Goal: Transaction & Acquisition: Purchase product/service

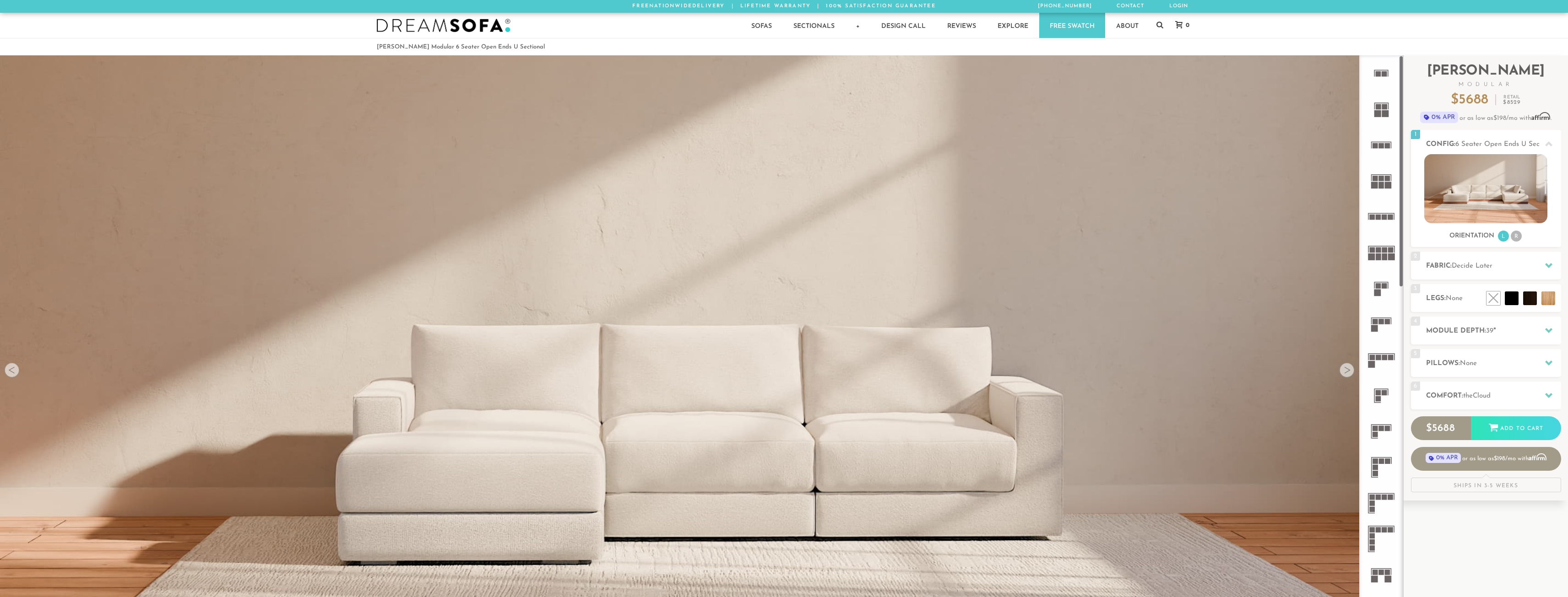
click at [1393, 182] on icon at bounding box center [1381, 181] width 35 height 35
click at [1473, 267] on span "Decide Later" at bounding box center [1472, 266] width 41 height 7
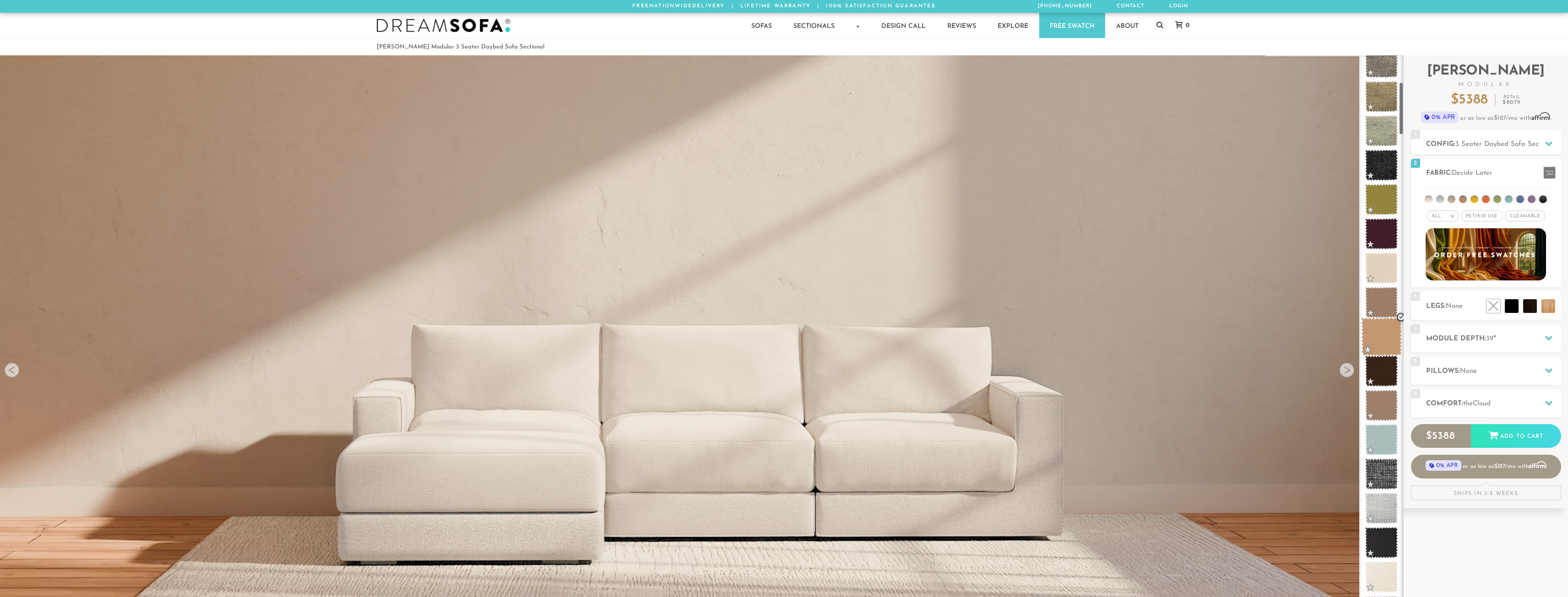
scroll to position [323, 0]
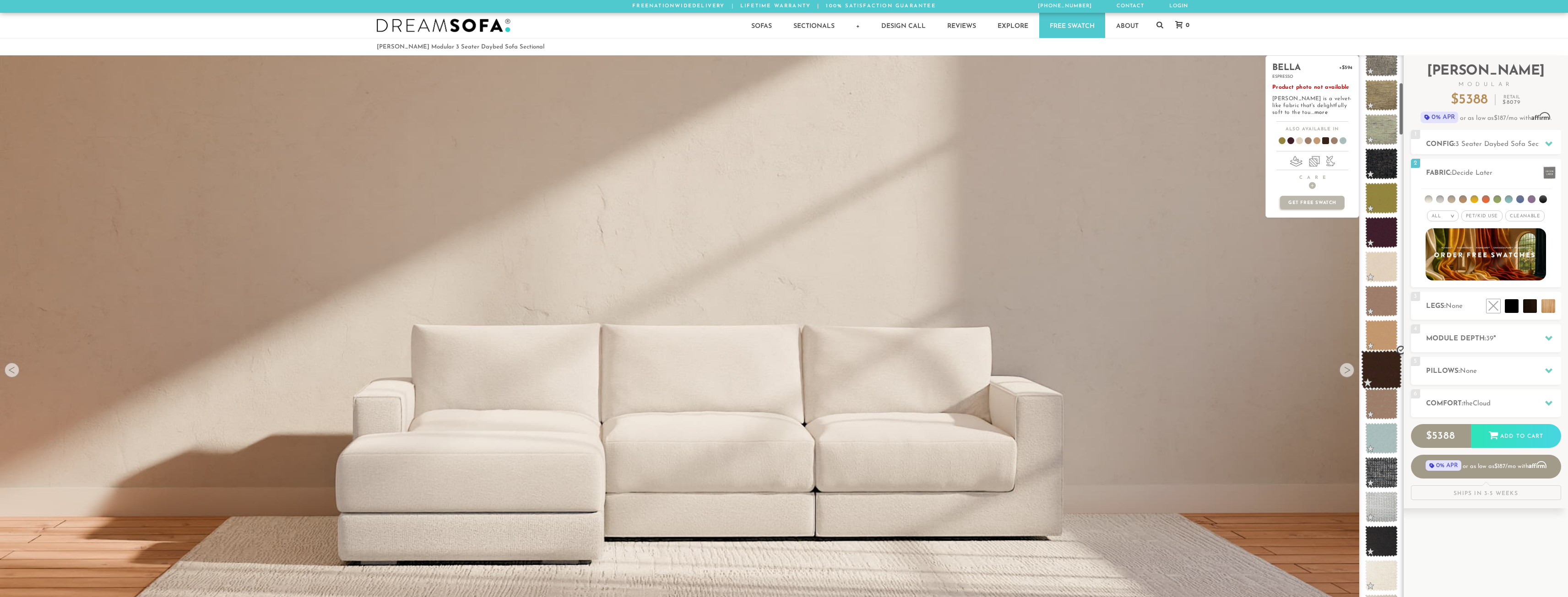
click at [1379, 367] on span at bounding box center [1381, 370] width 41 height 39
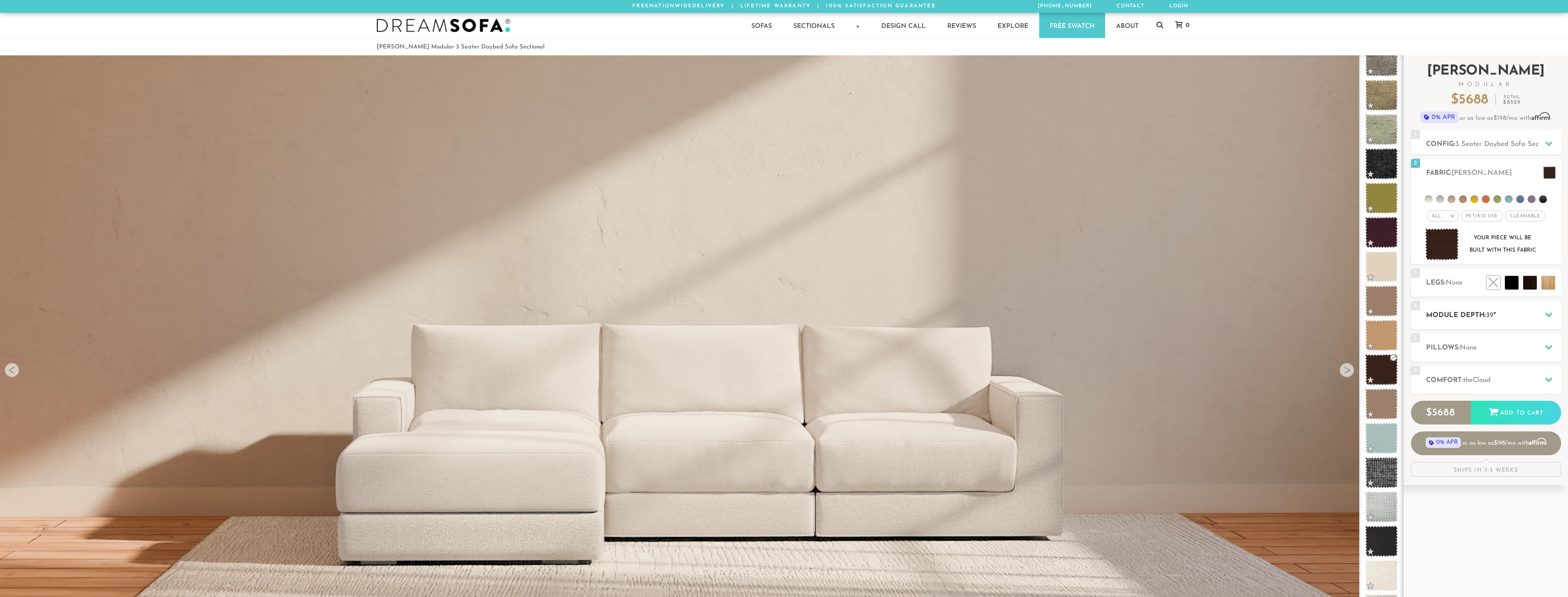
click at [1459, 316] on h2 "Module Depth: 39 "" at bounding box center [1493, 315] width 135 height 10
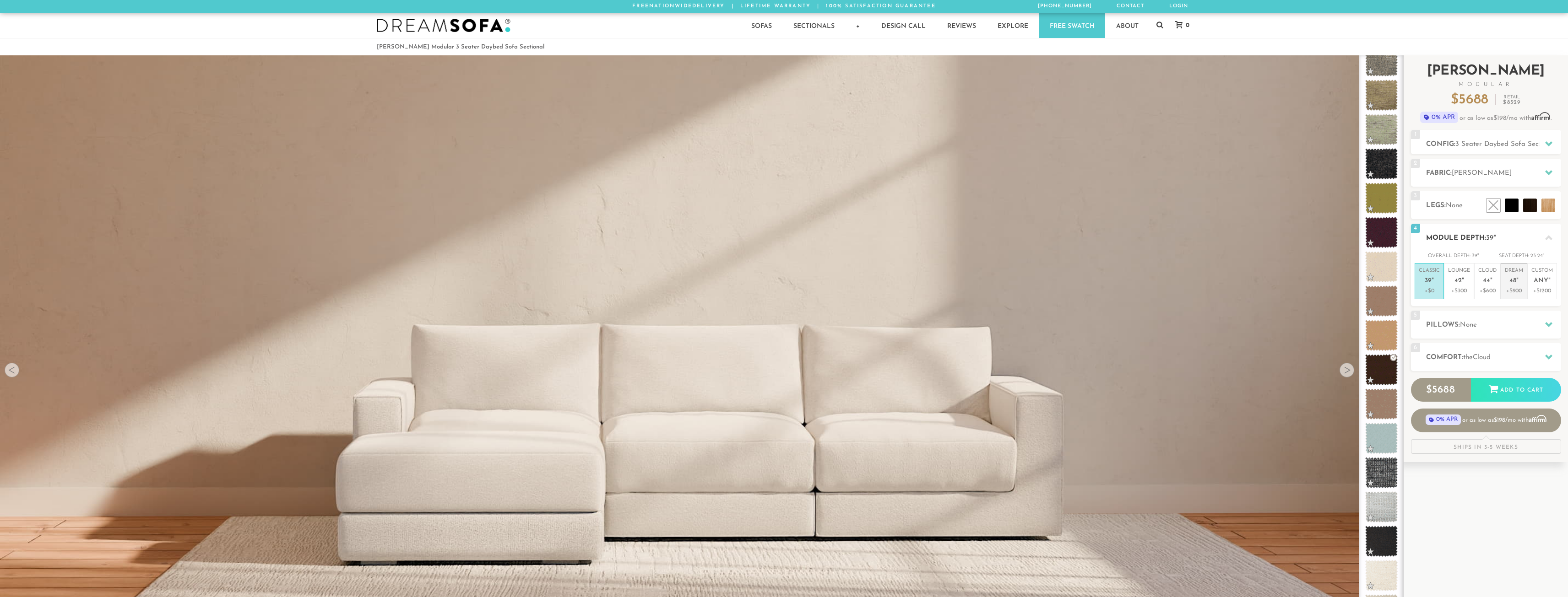
click at [1515, 276] on p "Dream 48 "" at bounding box center [1514, 277] width 18 height 20
click at [1499, 327] on h2 "Pillows: None" at bounding box center [1493, 324] width 135 height 10
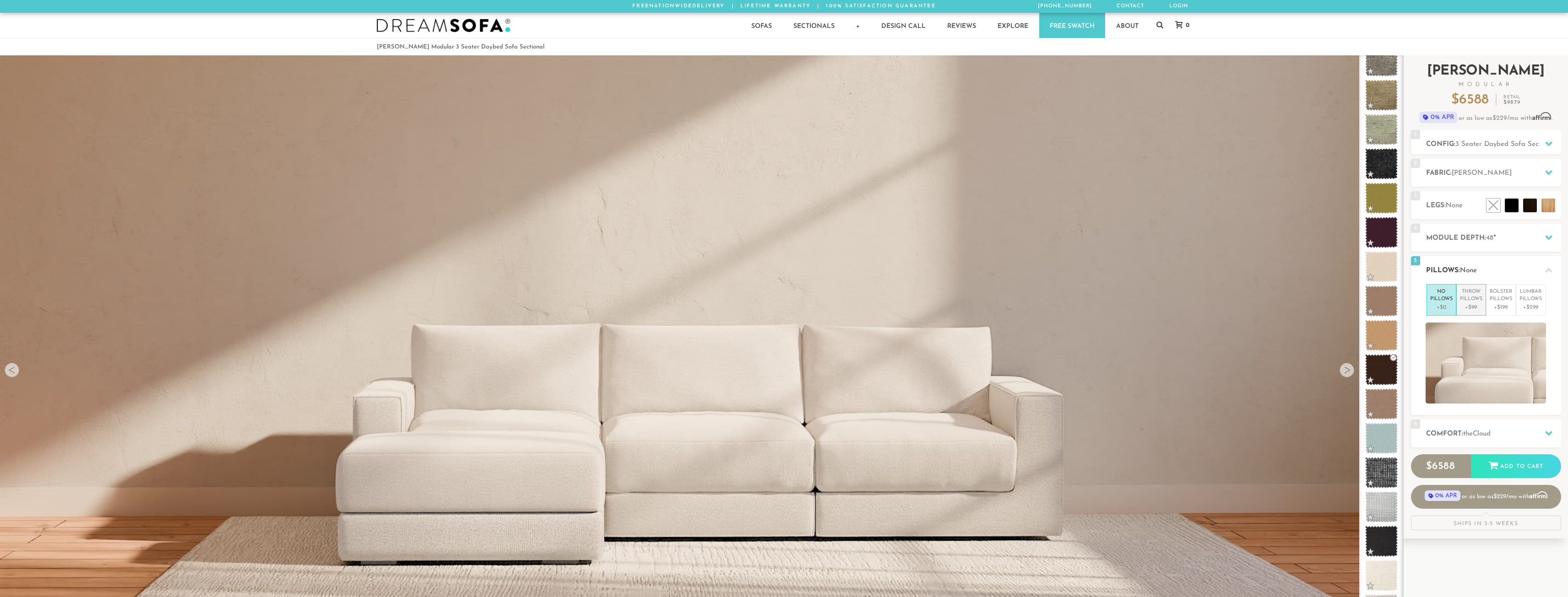
click at [1479, 301] on p "Throw Pillows" at bounding box center [1471, 296] width 23 height 15
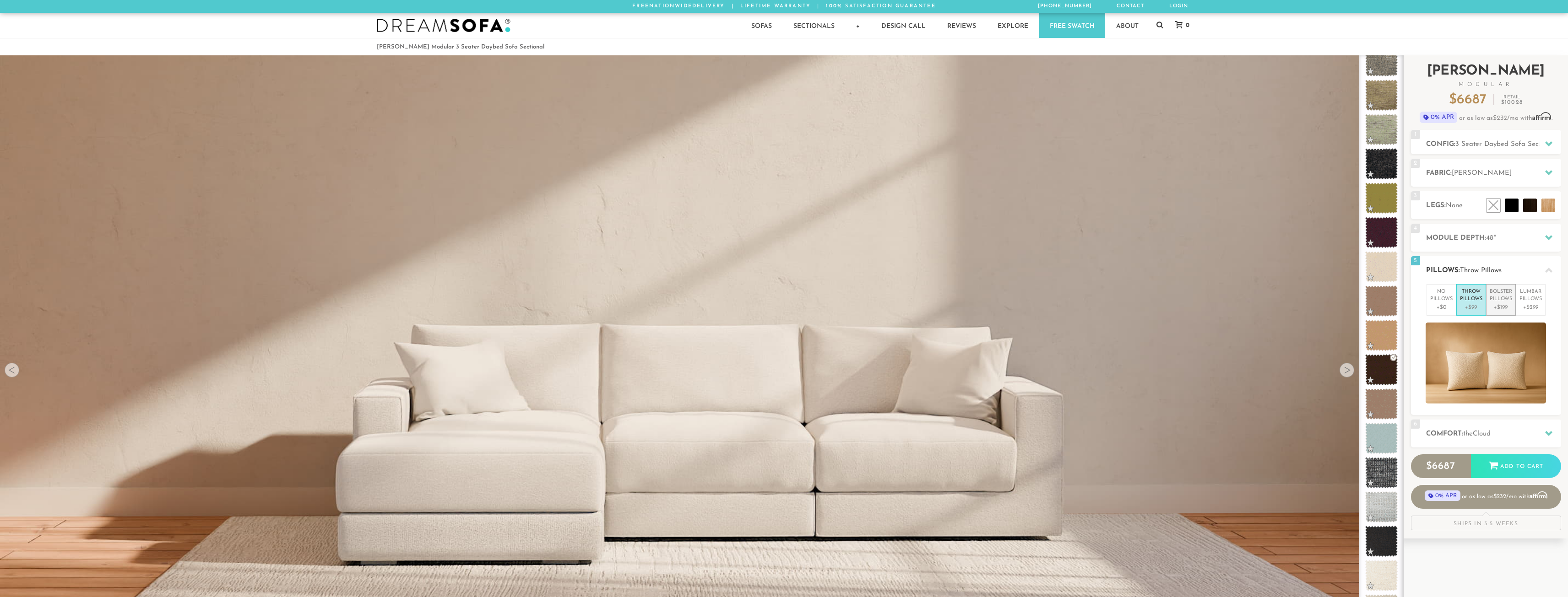
click at [1501, 299] on p "Bolster Pillows" at bounding box center [1501, 296] width 23 height 15
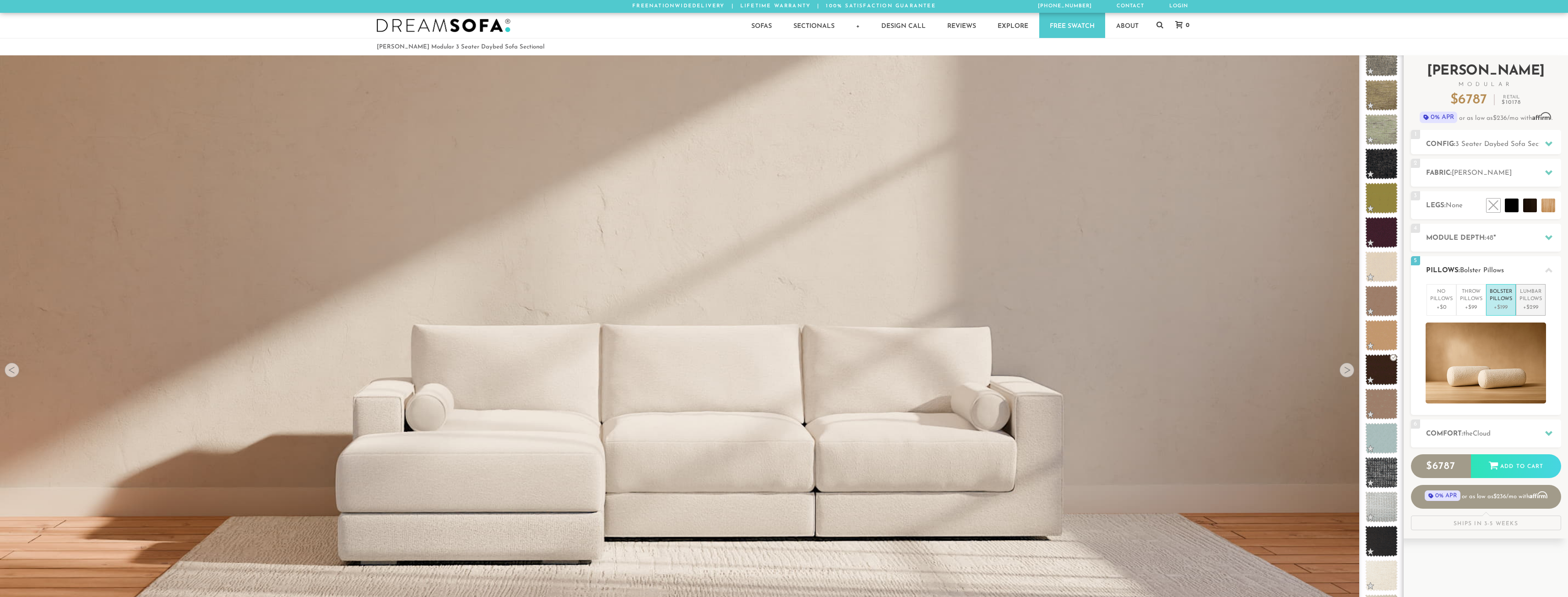
click at [1532, 298] on p "Lumbar Pillows" at bounding box center [1530, 296] width 23 height 15
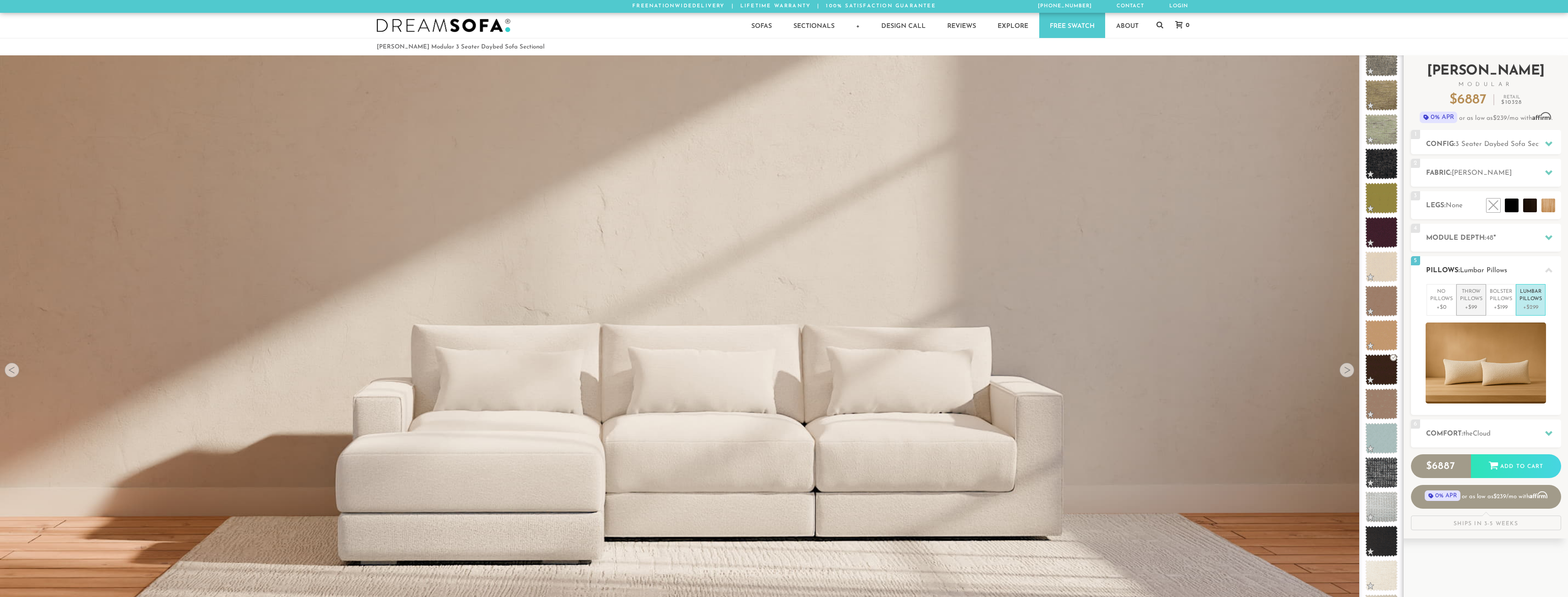
click at [1477, 302] on p "Throw Pillows" at bounding box center [1471, 296] width 23 height 15
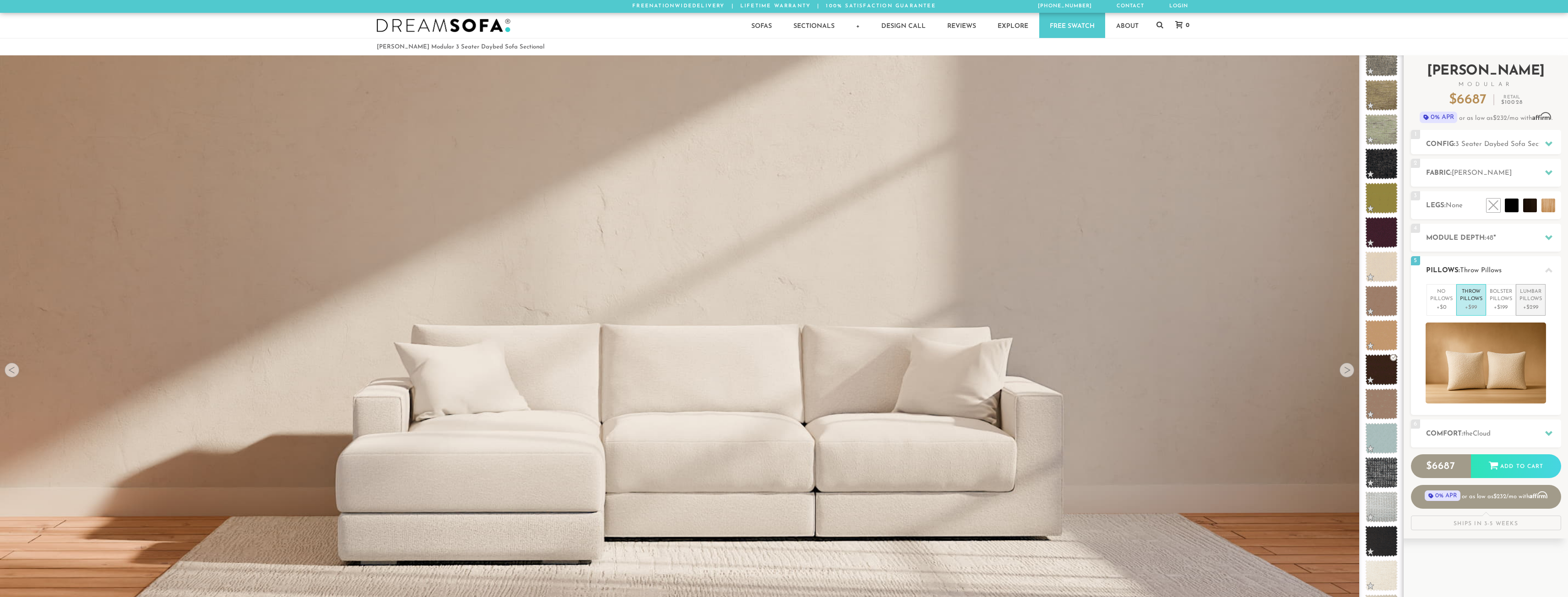
click at [1530, 306] on p "+$299" at bounding box center [1530, 307] width 23 height 8
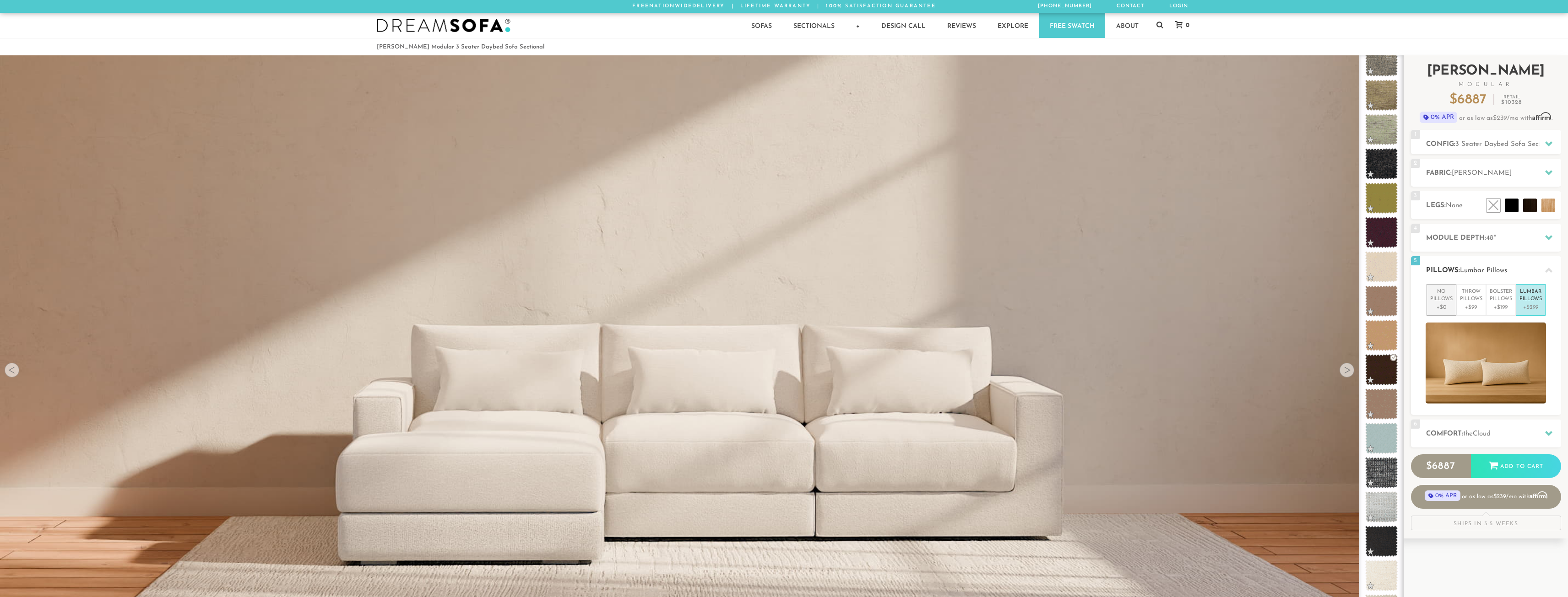
click at [1436, 307] on p "+$0" at bounding box center [1441, 307] width 23 height 8
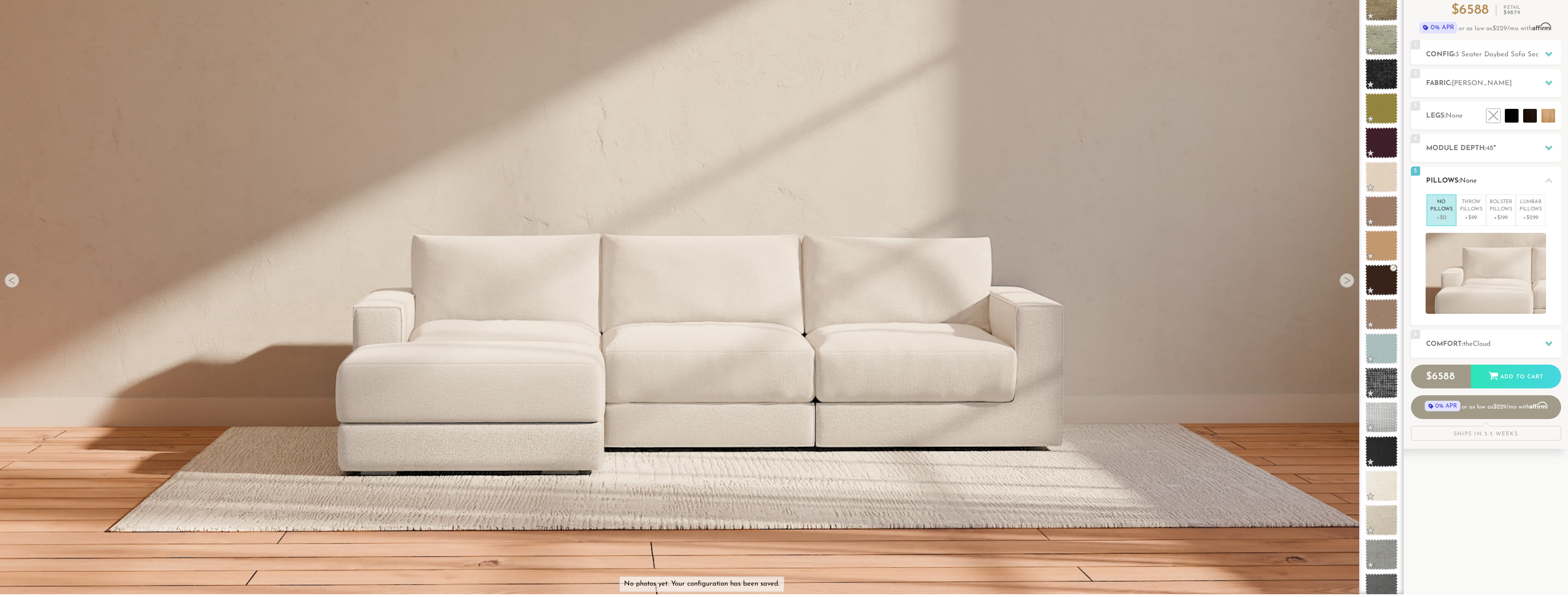
scroll to position [92, 0]
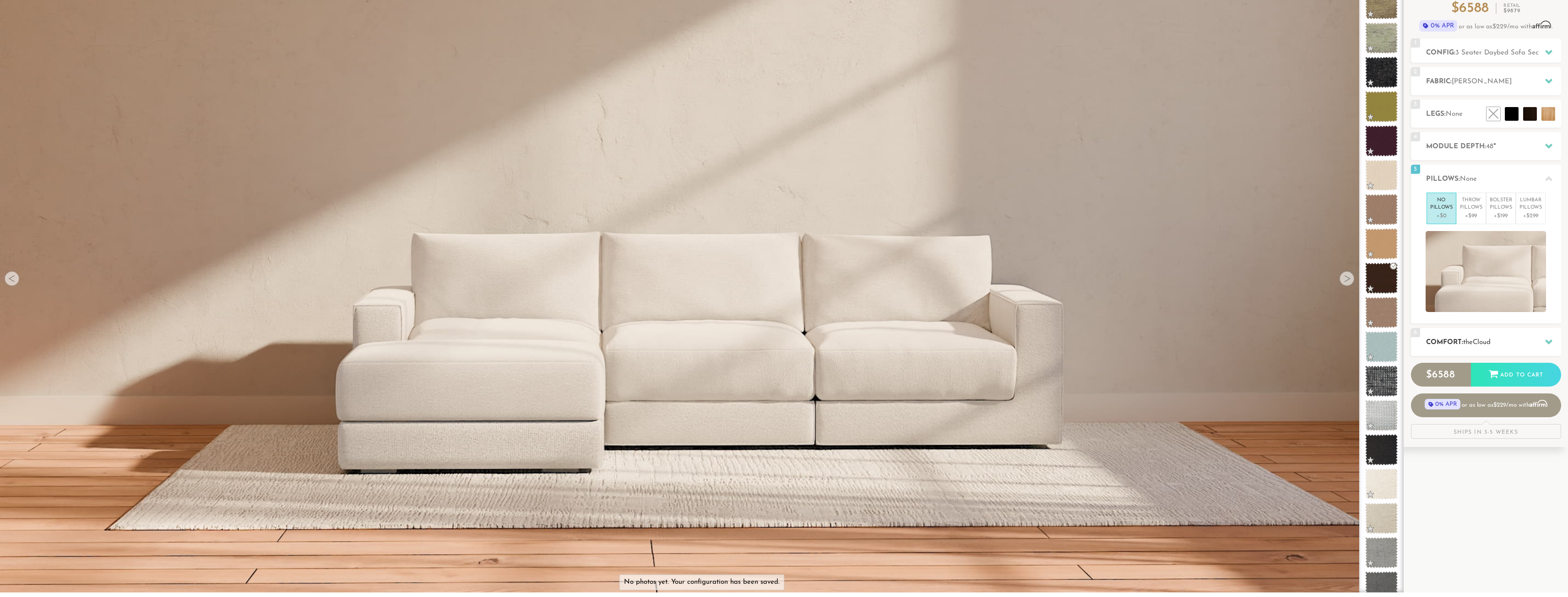
click at [1452, 340] on h2 "Comfort: the Cloud" at bounding box center [1493, 342] width 135 height 10
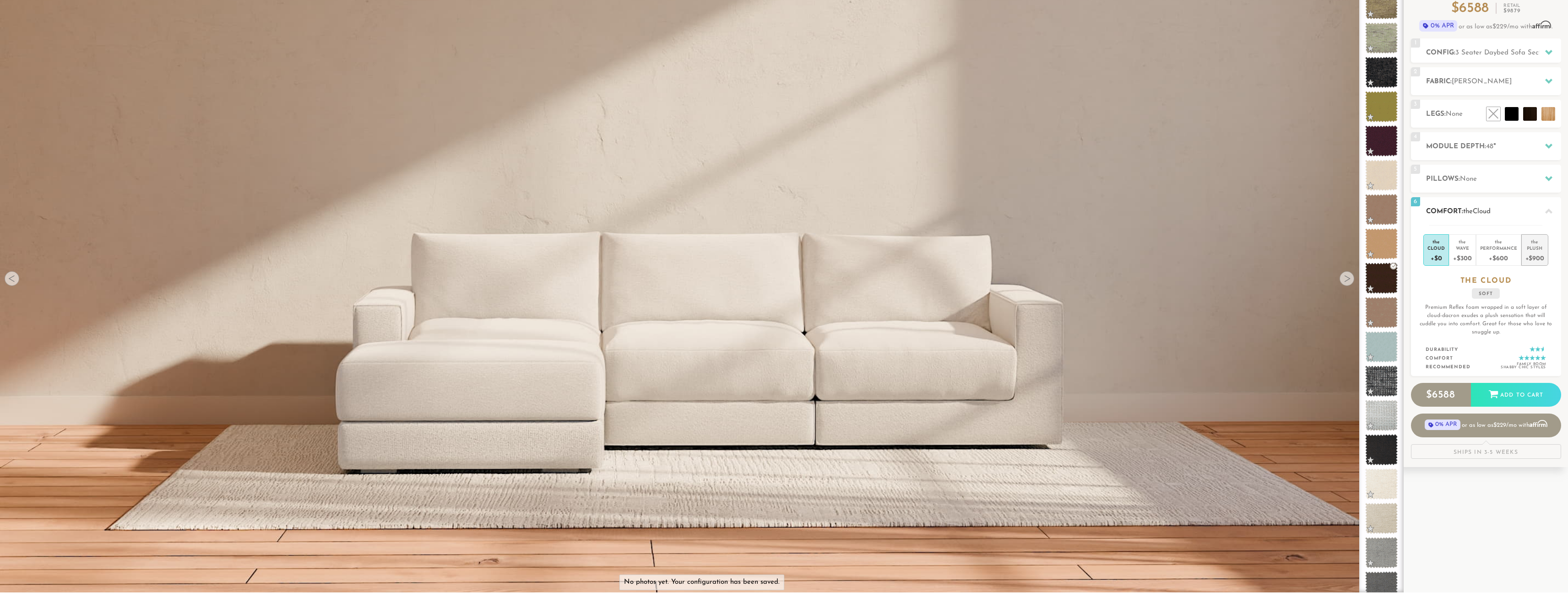
click at [1540, 246] on div "Plush" at bounding box center [1534, 248] width 19 height 6
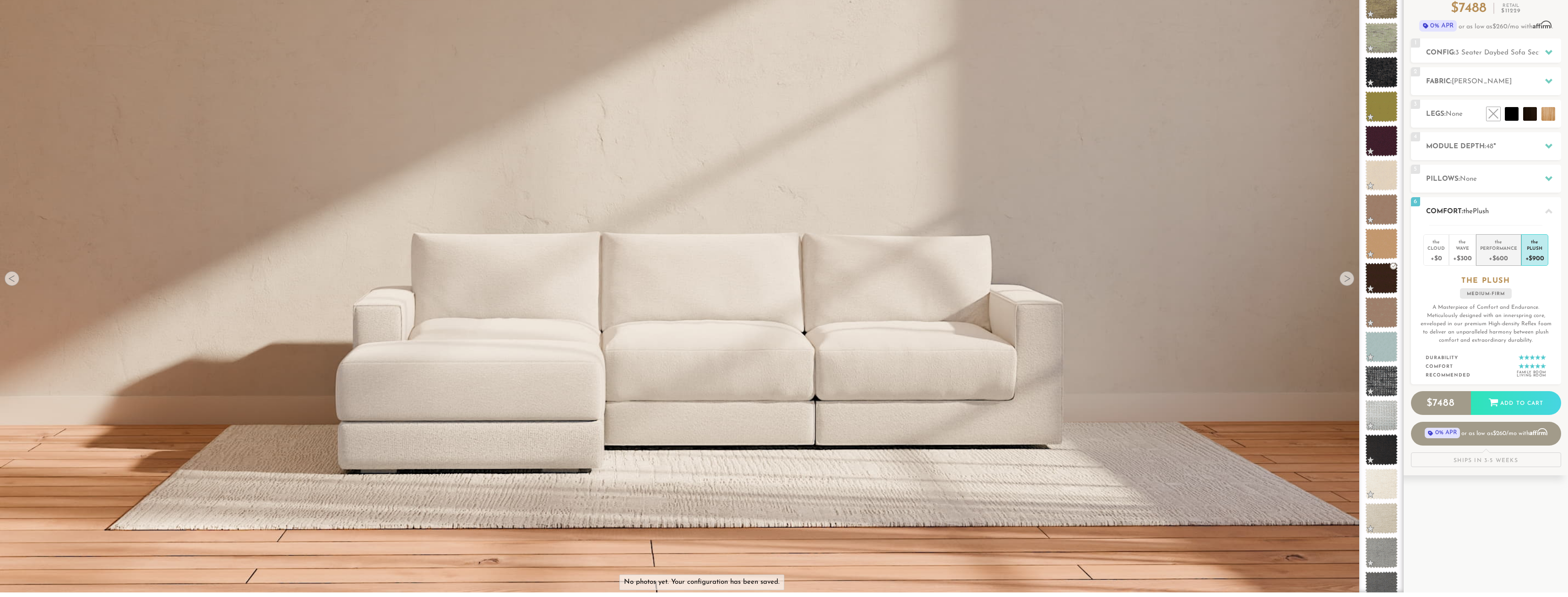
click at [1503, 254] on div "+$600" at bounding box center [1498, 258] width 37 height 13
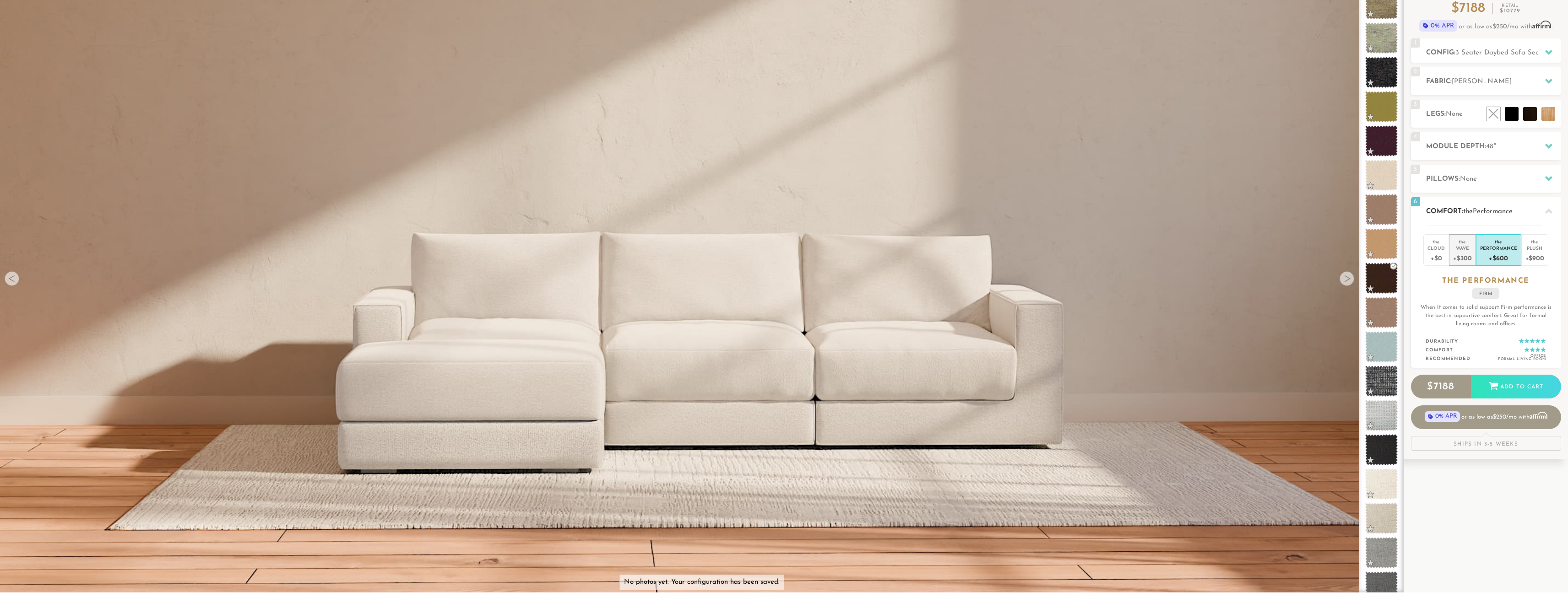
click at [1459, 254] on div "+$300" at bounding box center [1462, 258] width 18 height 13
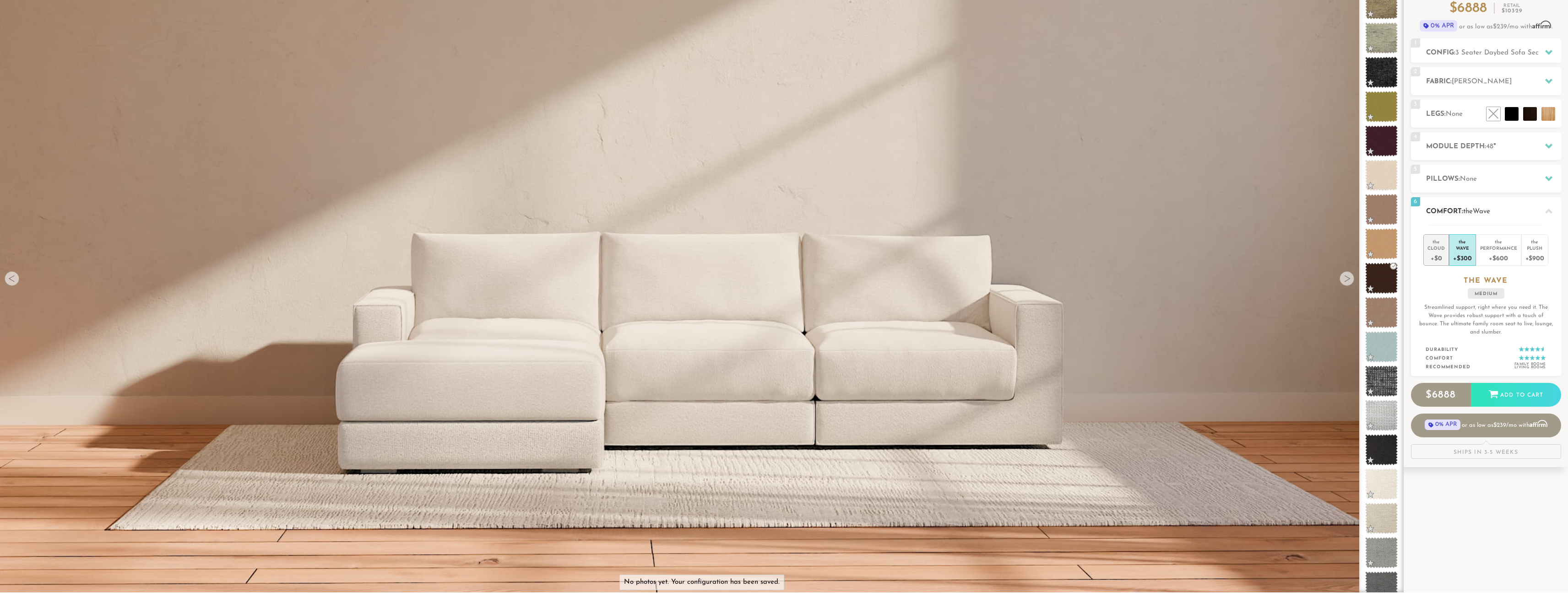
click at [1441, 254] on div "+$0" at bounding box center [1436, 258] width 17 height 13
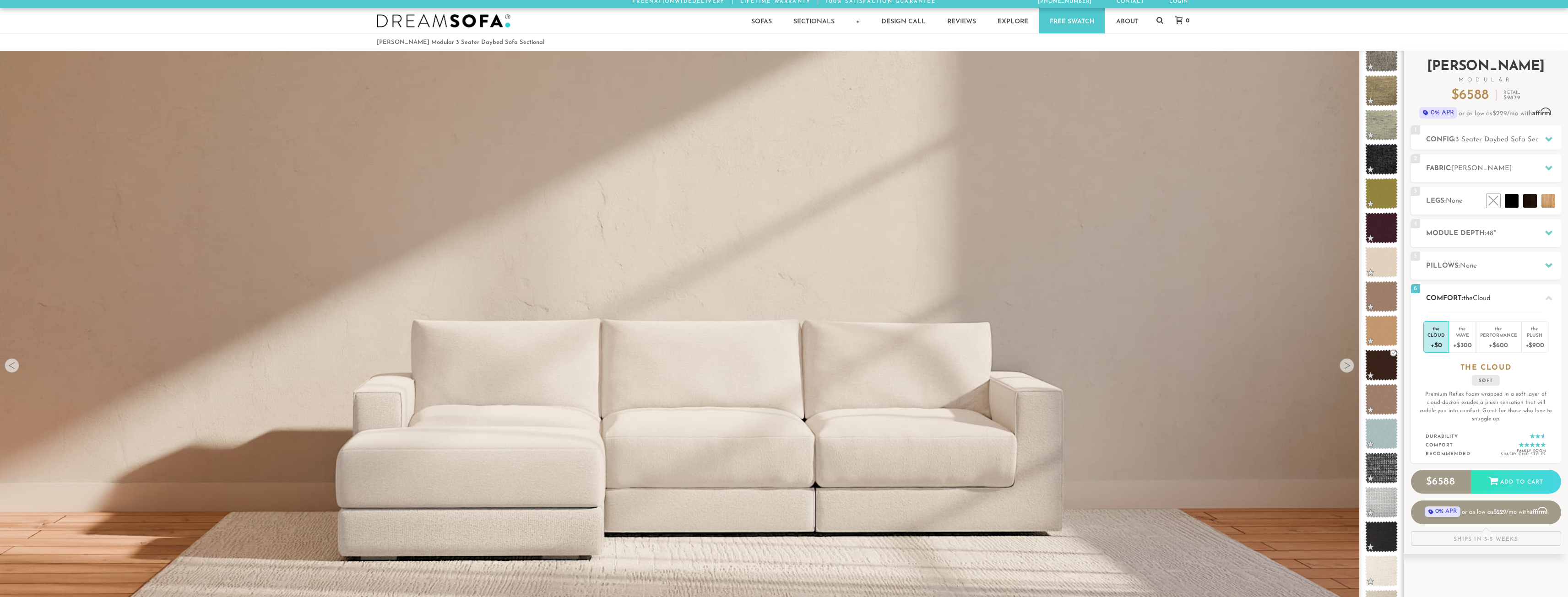
scroll to position [0, 0]
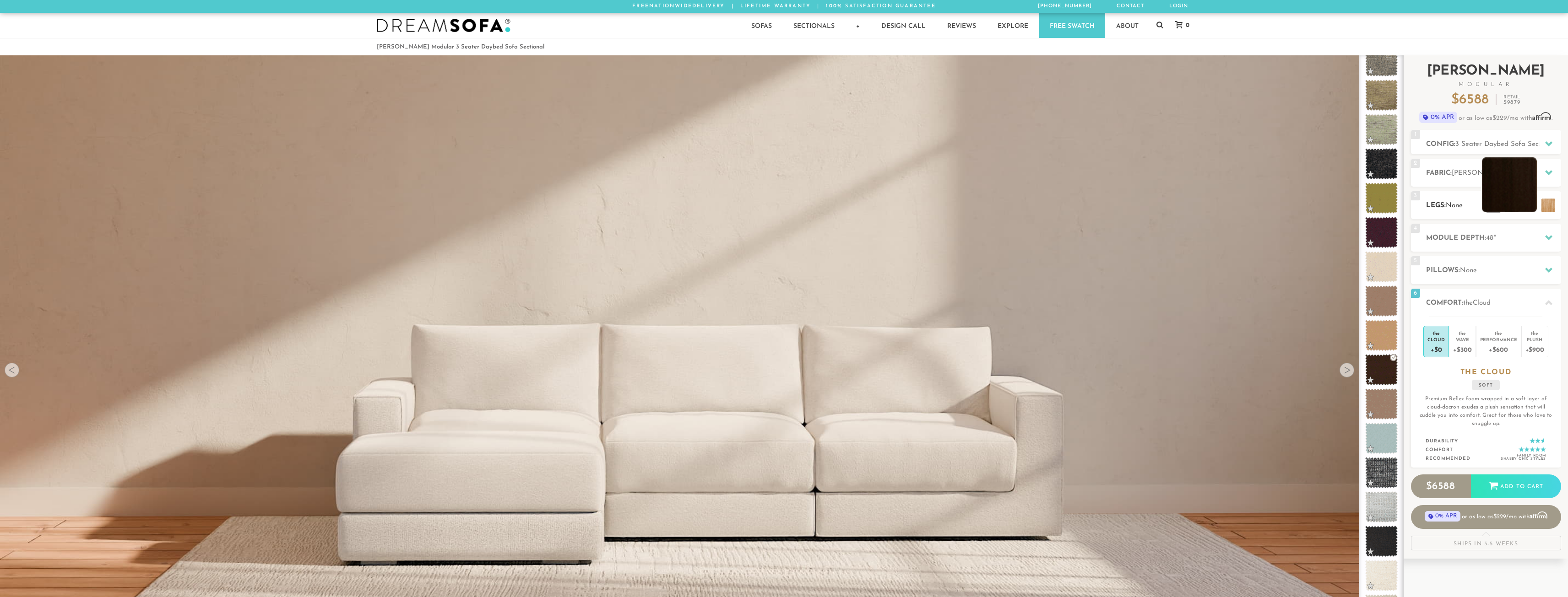
click at [1531, 207] on li at bounding box center [1509, 185] width 55 height 55
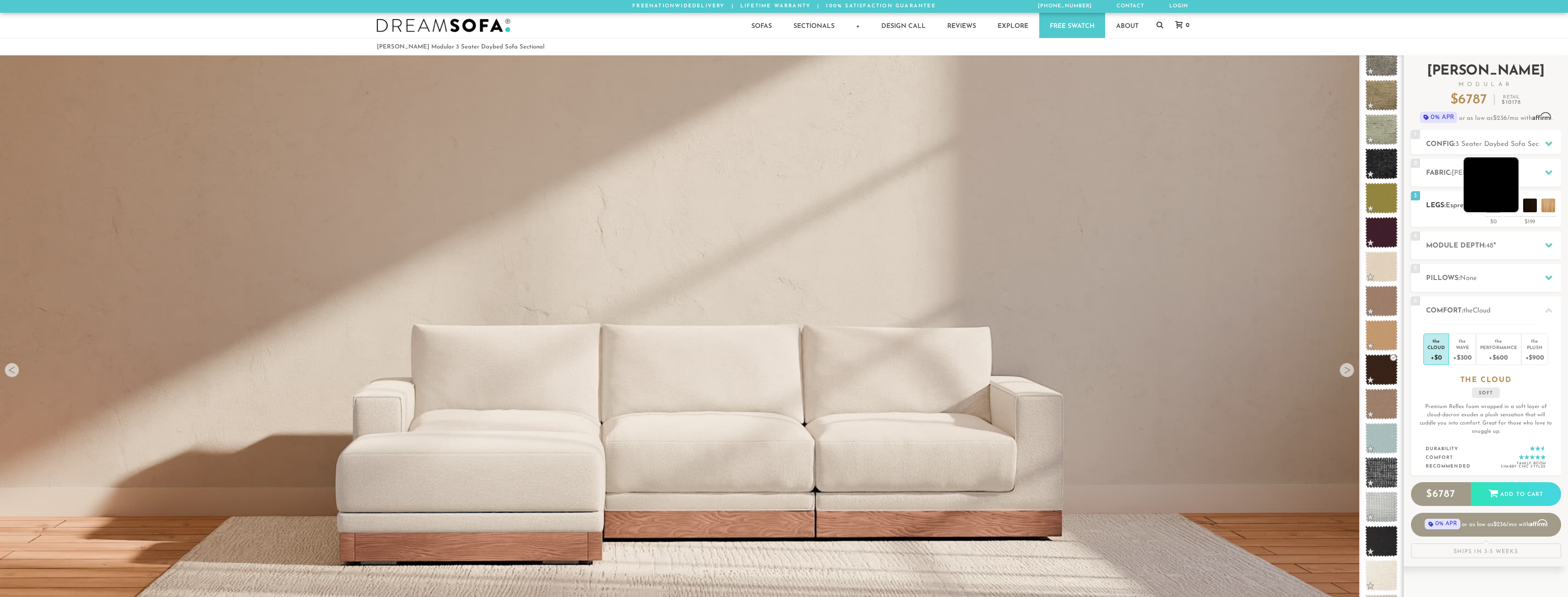
click at [1513, 207] on li at bounding box center [1491, 185] width 55 height 55
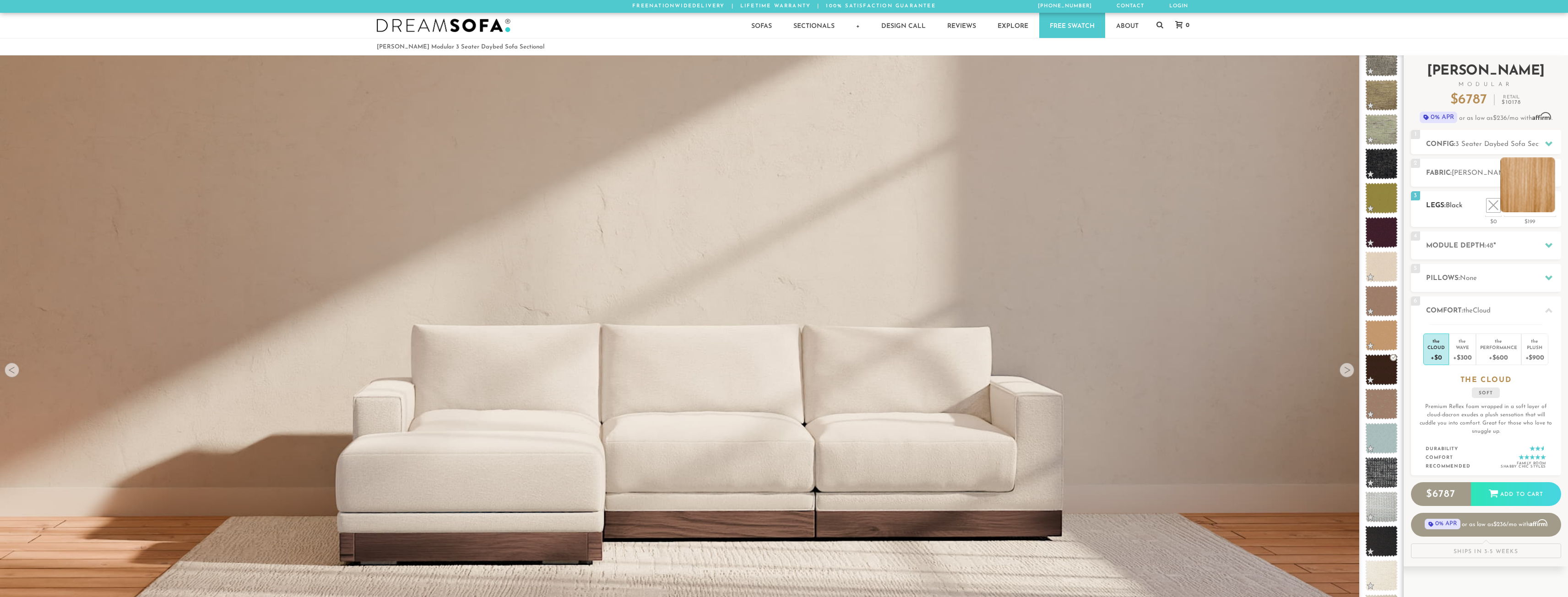
click at [1552, 210] on li at bounding box center [1528, 185] width 55 height 55
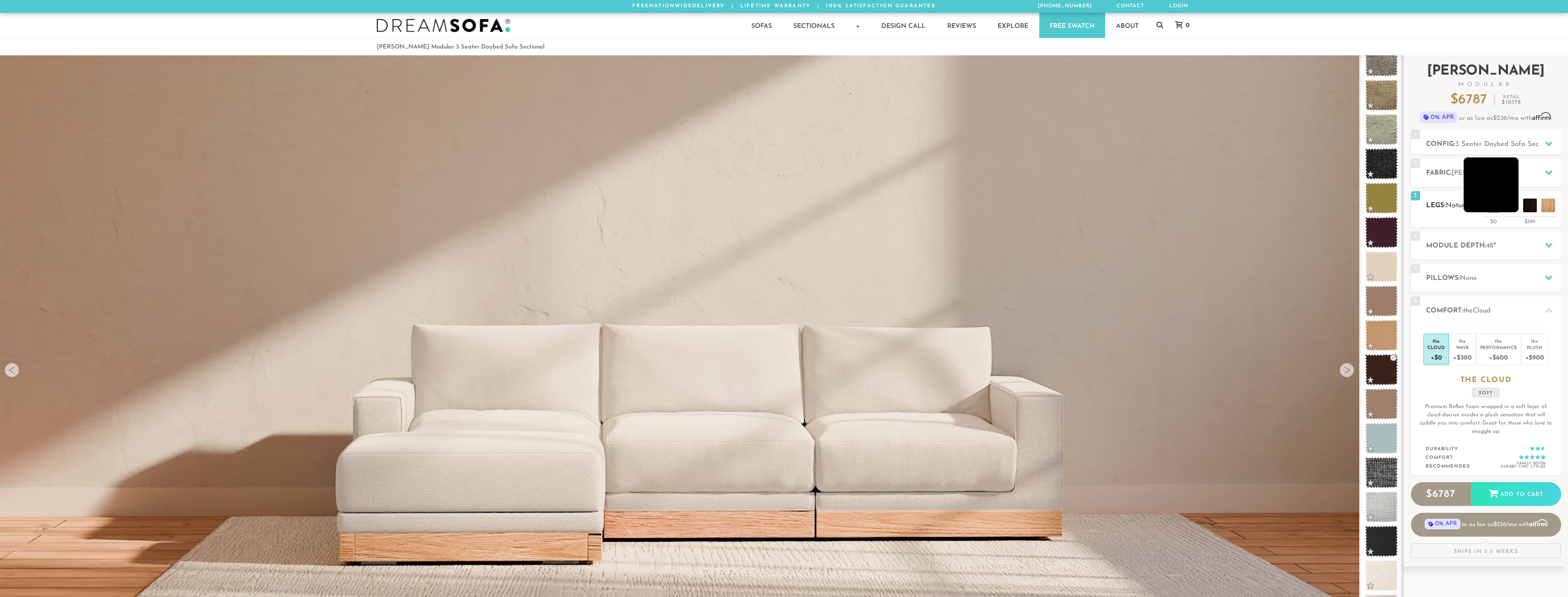
click at [1506, 208] on li at bounding box center [1491, 185] width 55 height 55
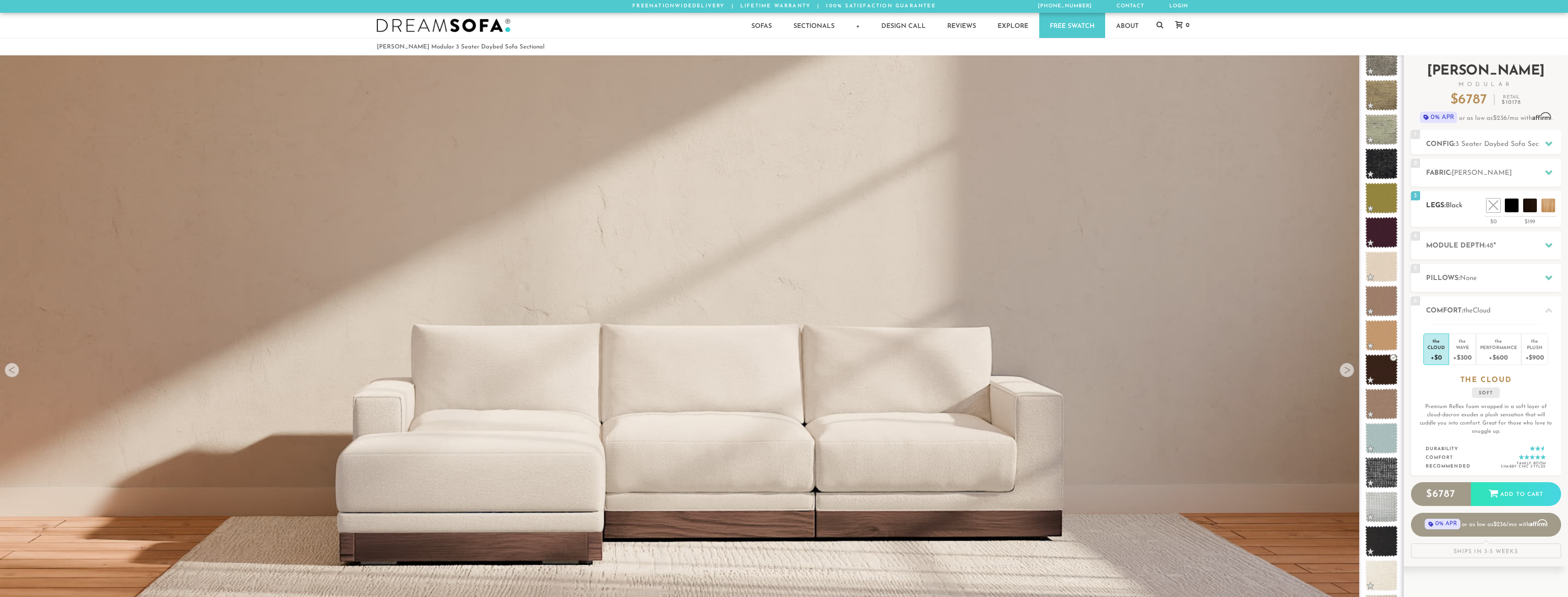
click at [1492, 213] on div "3 Legs: Black $0 $199 Nailheads:" at bounding box center [1486, 209] width 150 height 35
click at [1493, 210] on li at bounding box center [1473, 185] width 55 height 55
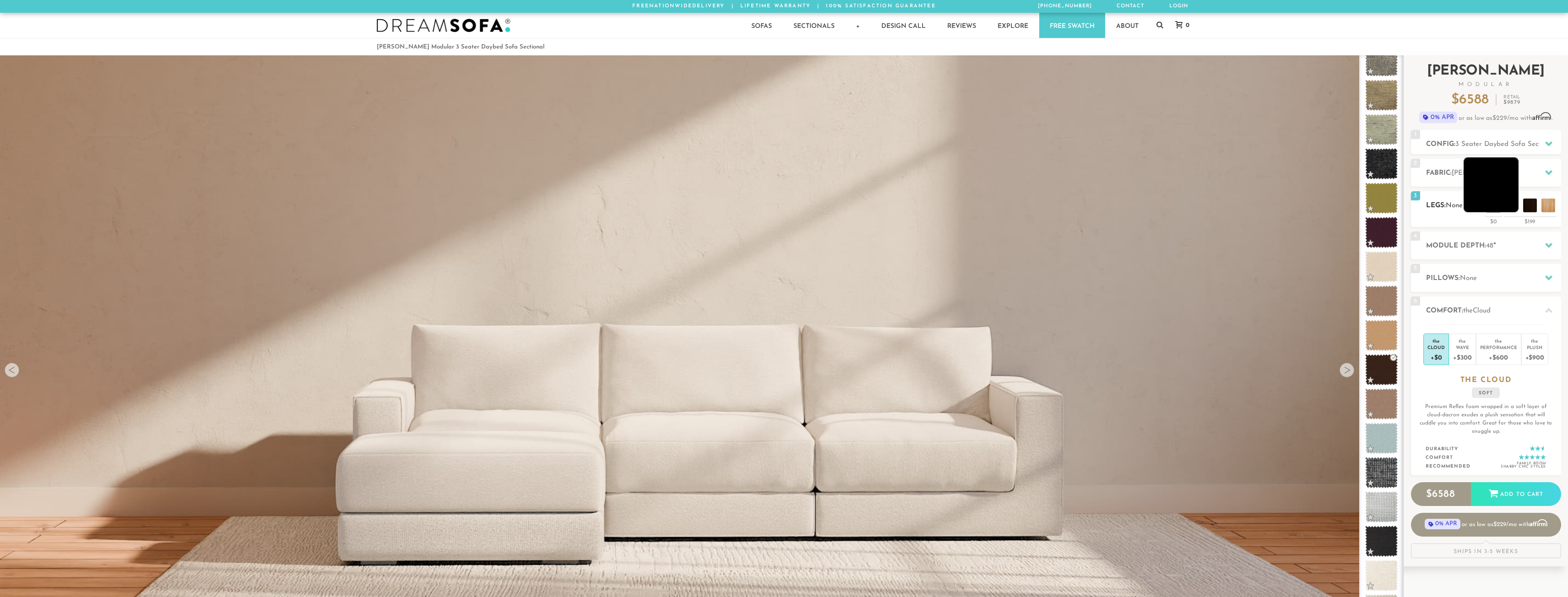
click at [1510, 208] on li at bounding box center [1491, 185] width 55 height 55
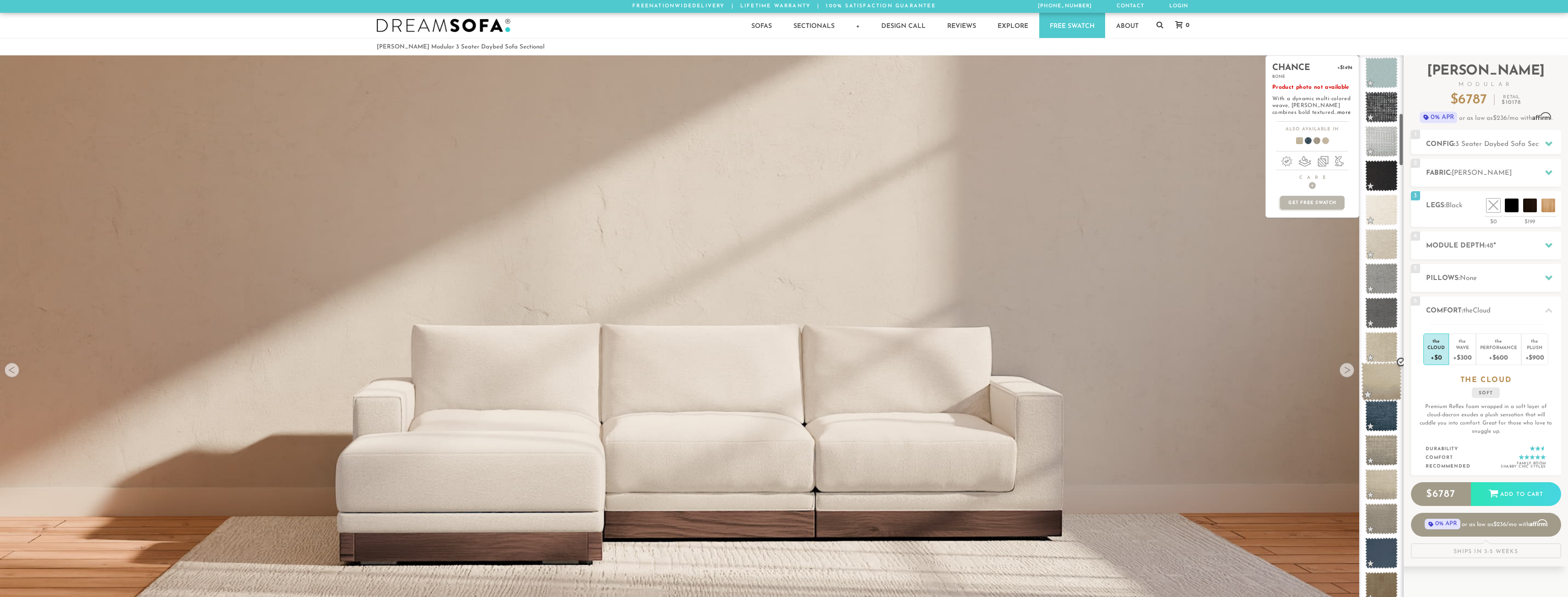
scroll to position [689, 0]
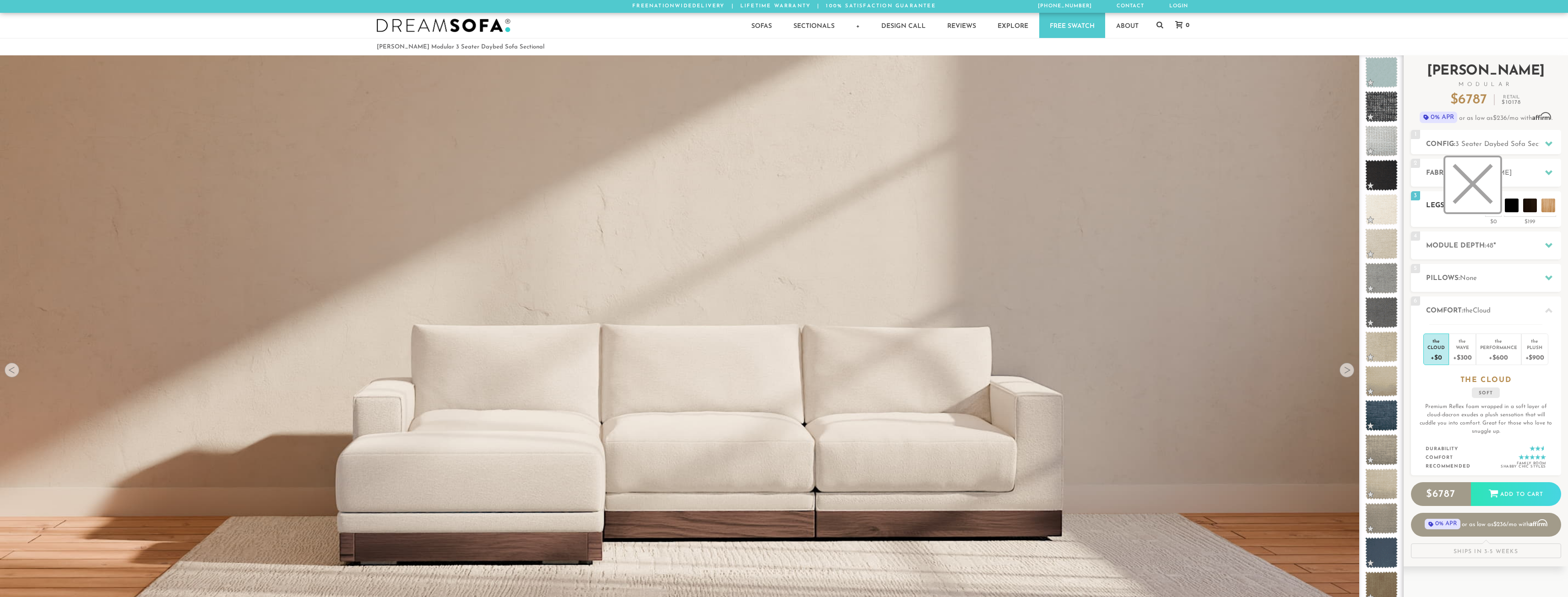
click at [1496, 201] on li at bounding box center [1473, 185] width 55 height 55
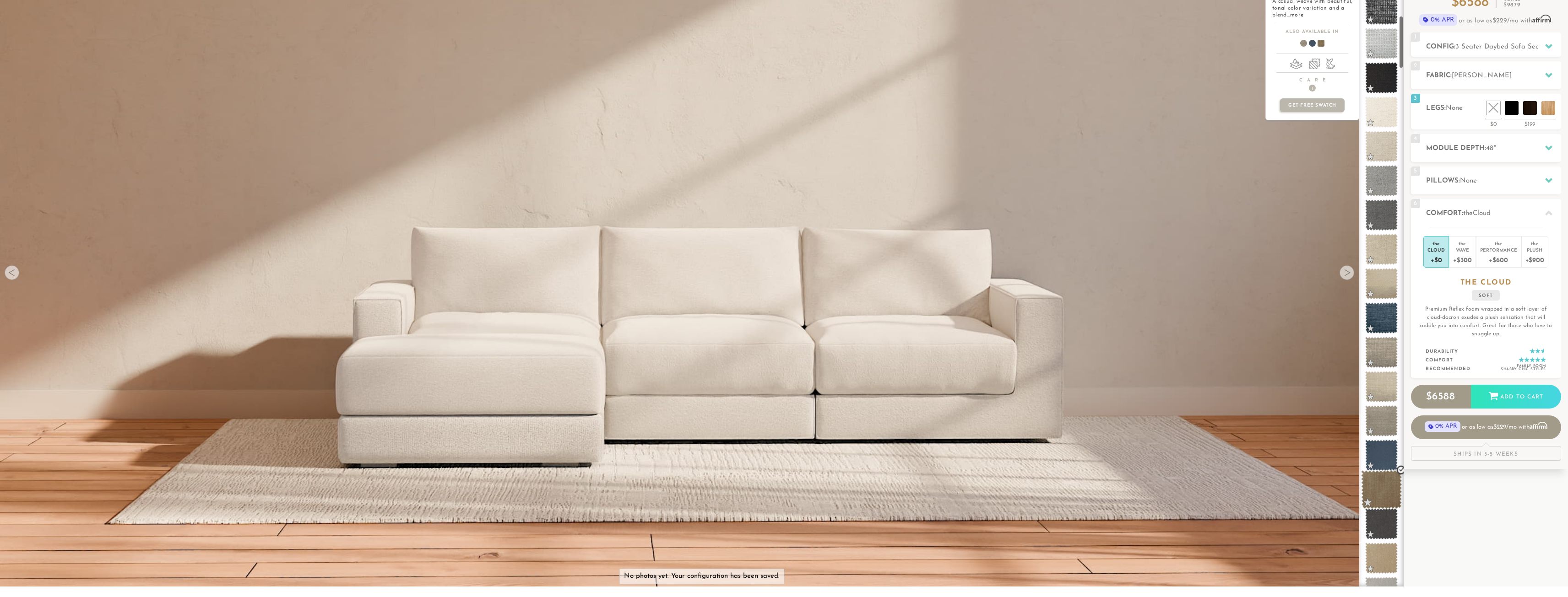
scroll to position [98, 0]
click at [1383, 563] on span at bounding box center [1381, 558] width 41 height 39
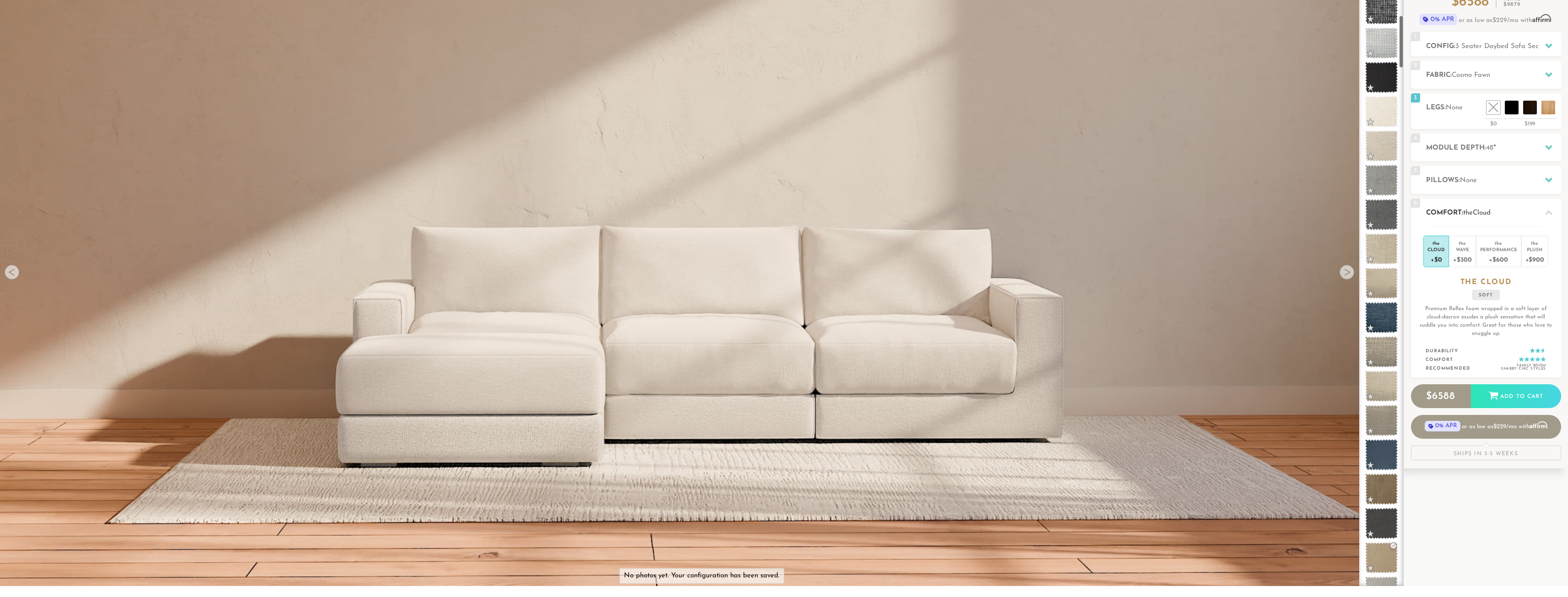
scroll to position [0, 0]
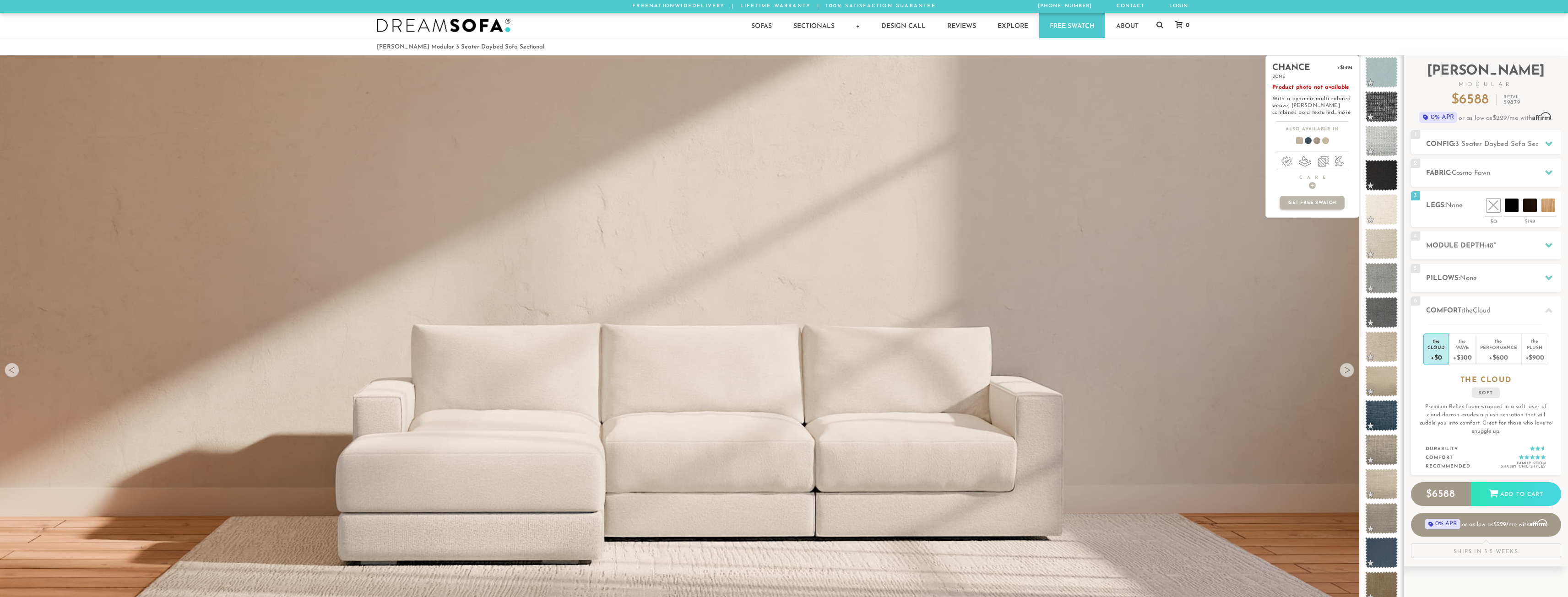
click at [1345, 373] on div "chance +$1494 bone Product photo not available With a dynamic multi-colored wea…" at bounding box center [1312, 370] width 94 height 629
click at [1349, 370] on div "chance +$1494 bone Product photo not available With a dynamic multi-colored wea…" at bounding box center [1312, 370] width 94 height 629
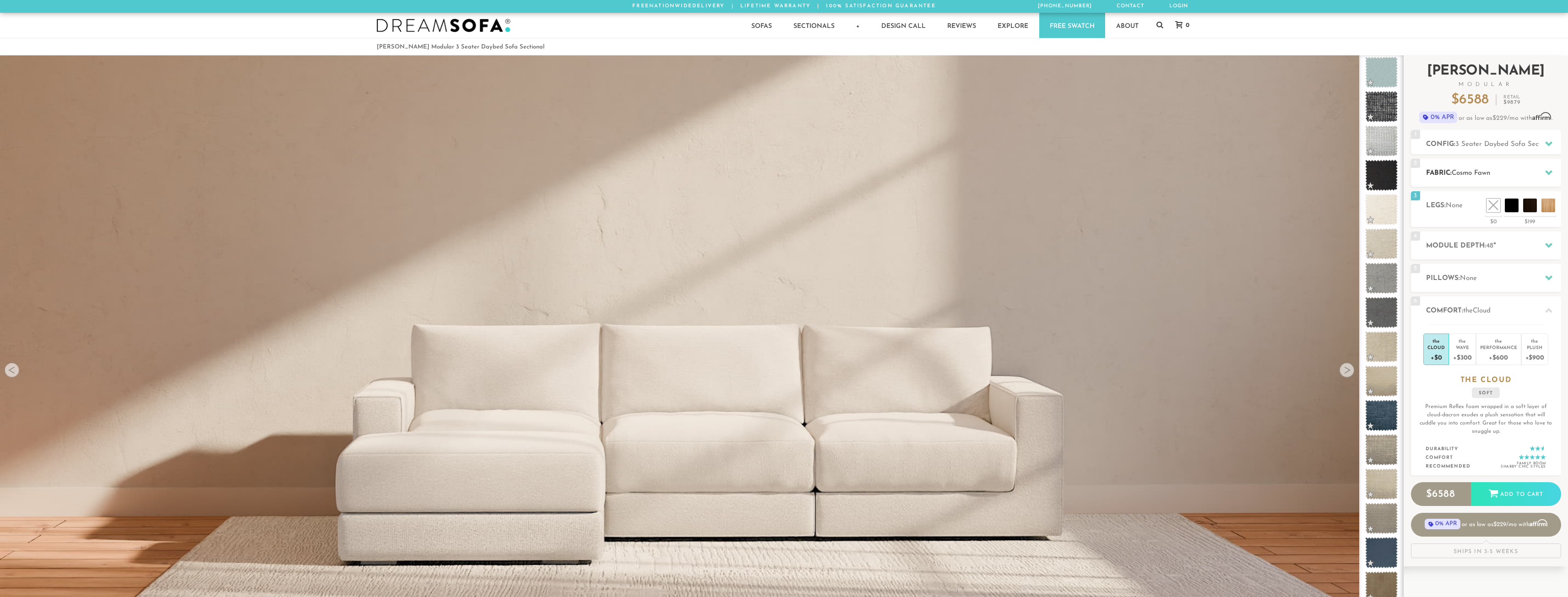
click at [1478, 175] on span "Cosmo Fawn" at bounding box center [1471, 173] width 39 height 7
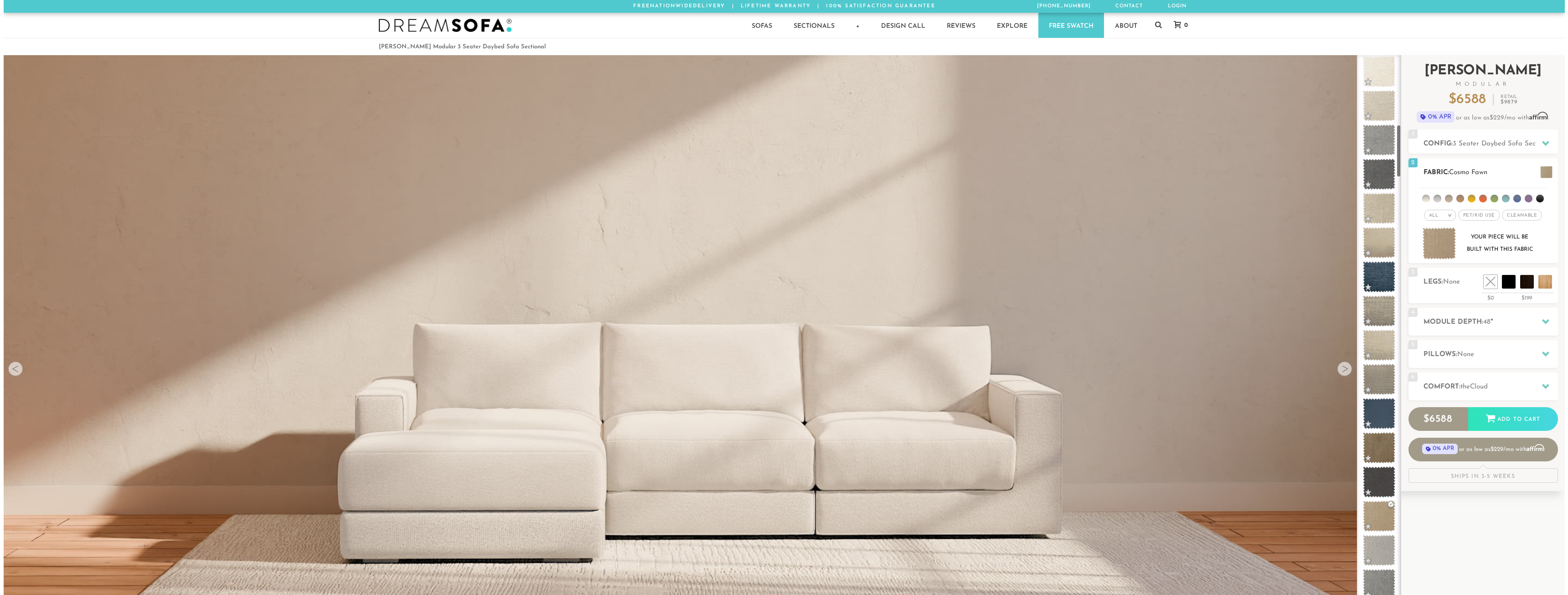
scroll to position [823, 0]
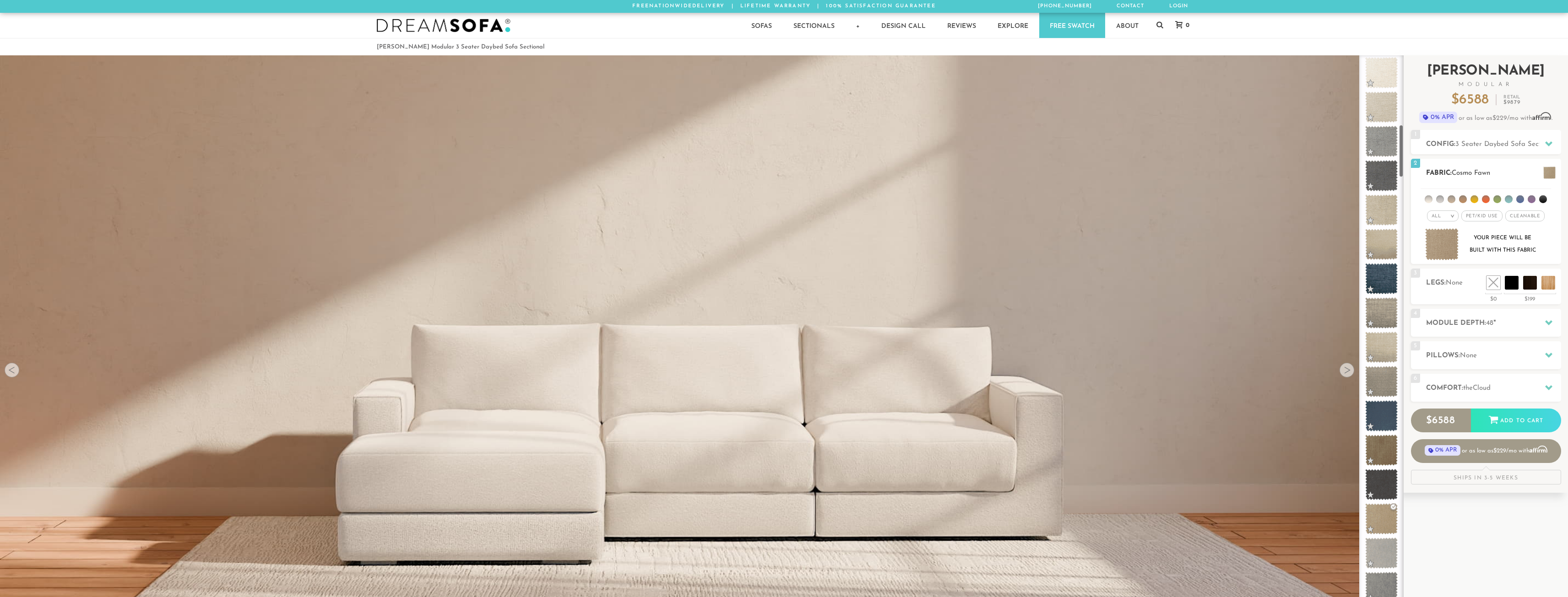
click at [1445, 243] on img at bounding box center [1441, 244] width 34 height 32
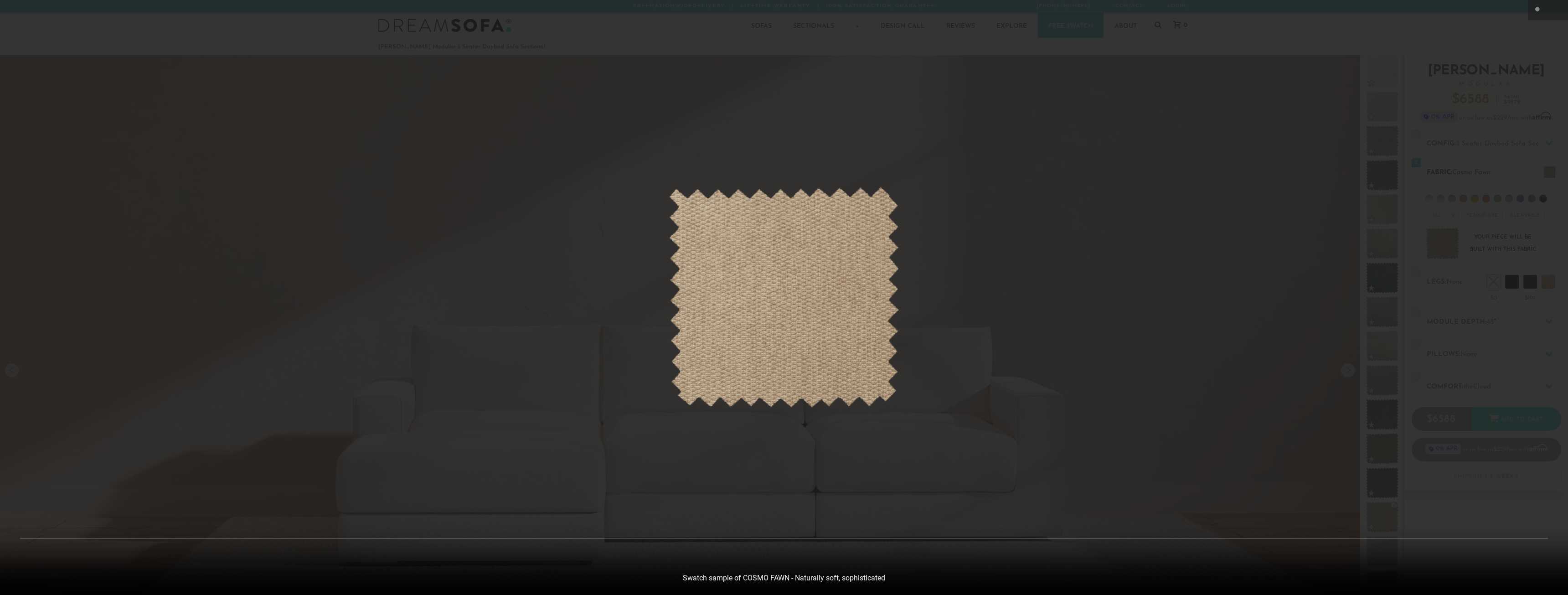
click at [1439, 242] on div at bounding box center [784, 297] width 1568 height 595
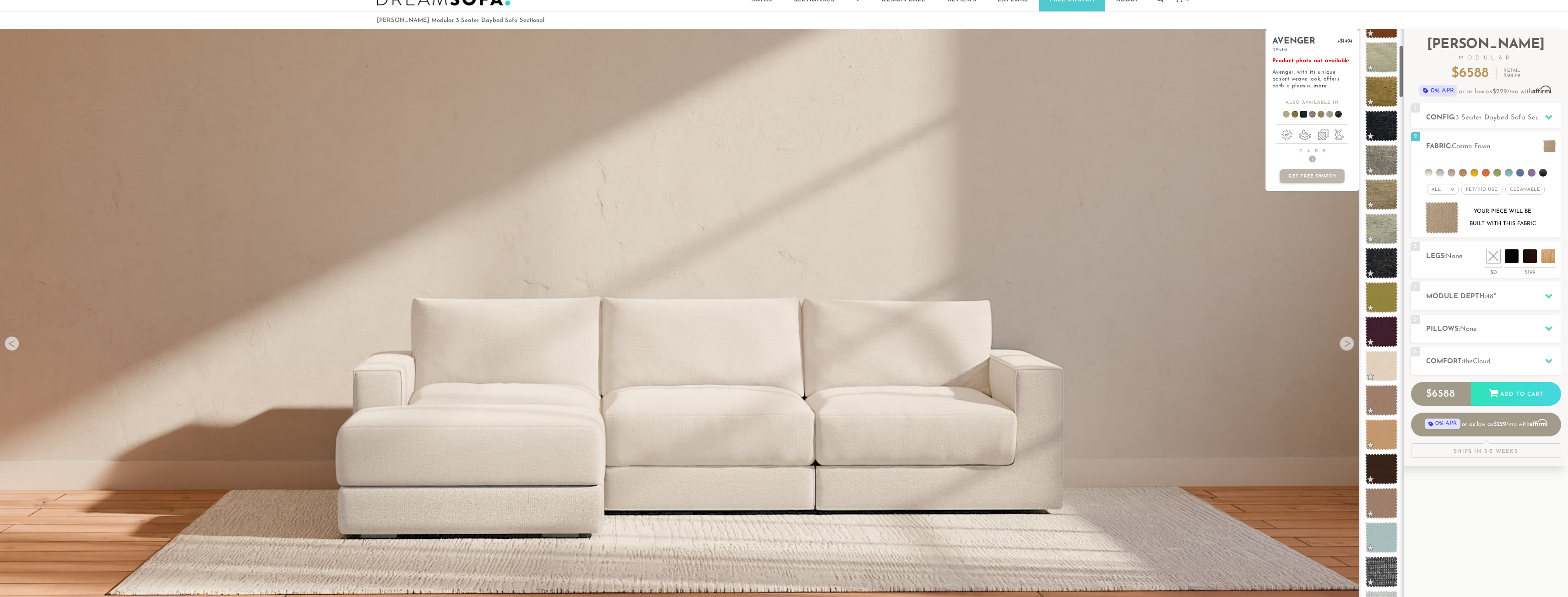
scroll to position [0, 0]
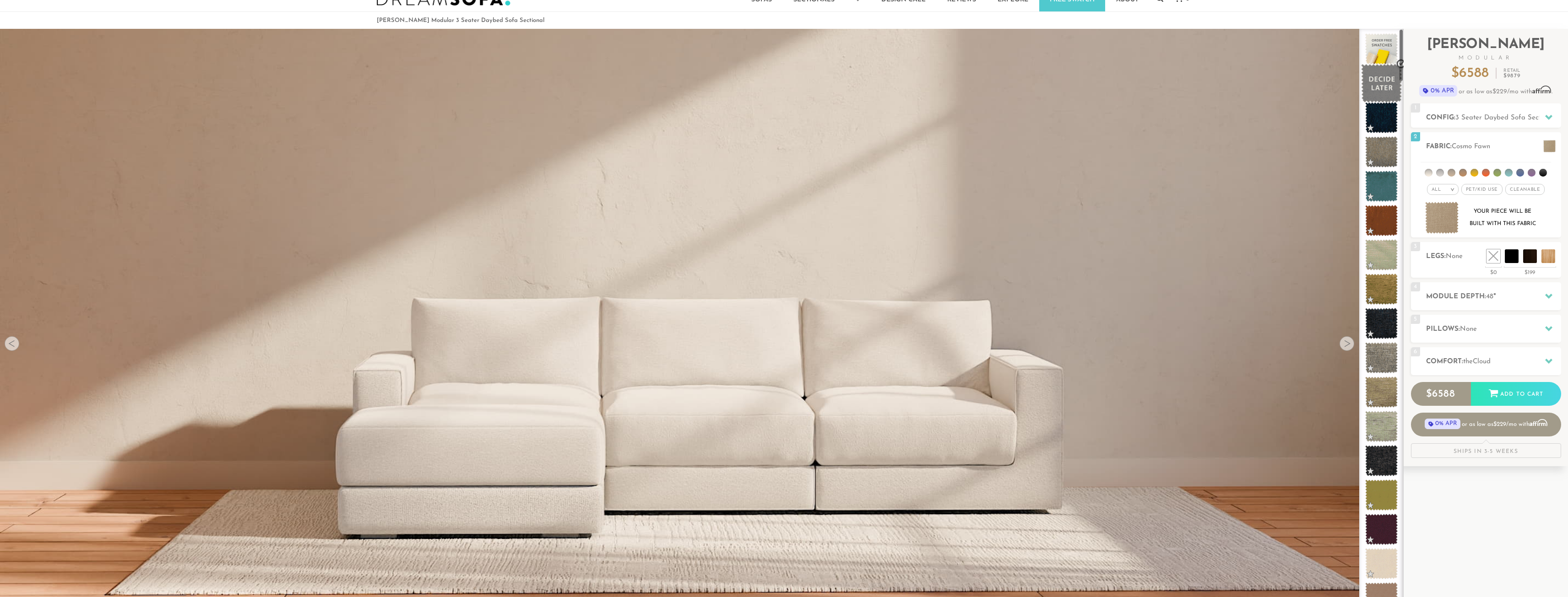
click at [1388, 77] on span at bounding box center [1381, 84] width 41 height 39
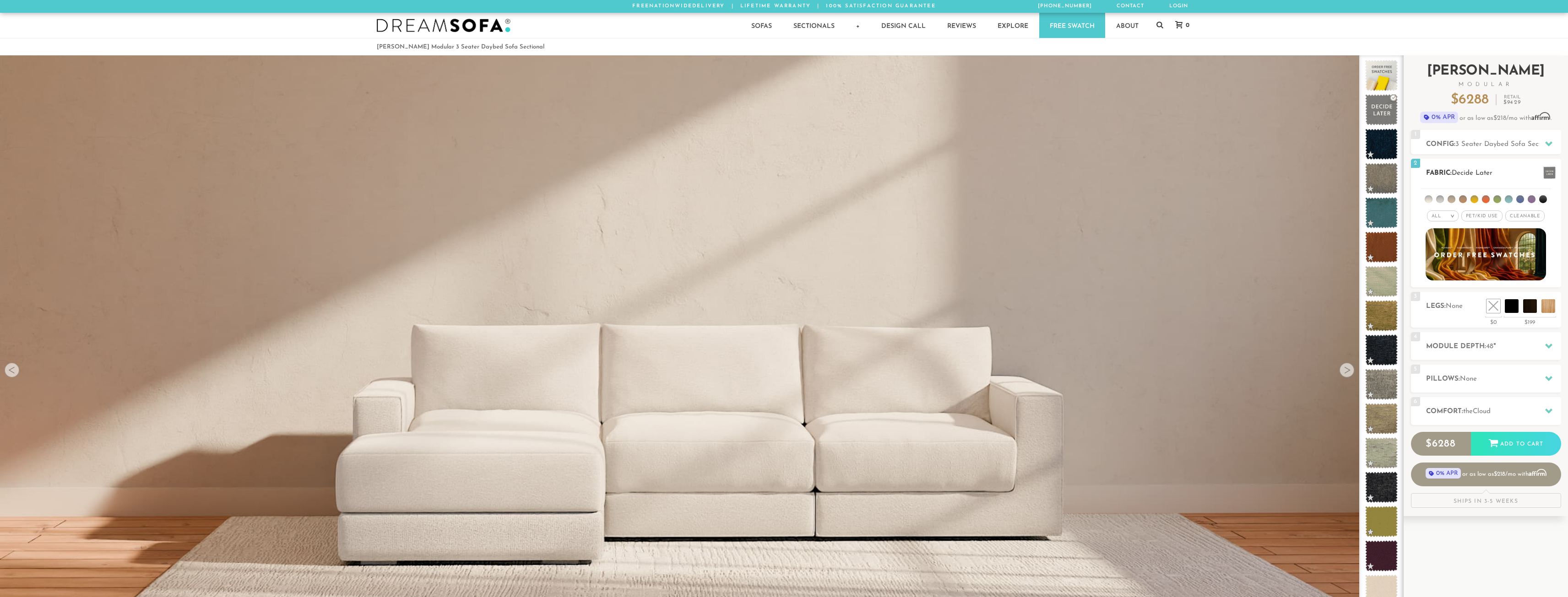
click at [1470, 175] on span "Decide Later" at bounding box center [1472, 173] width 41 height 7
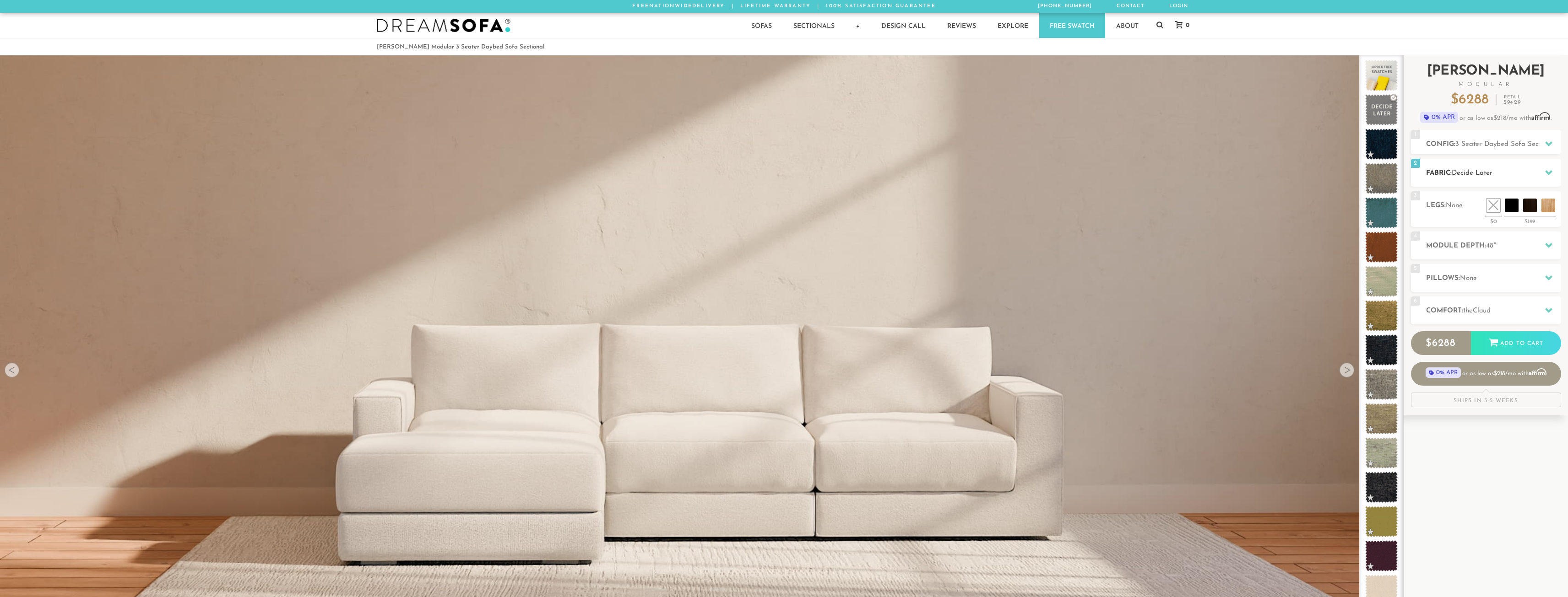
click at [1468, 172] on span "Decide Later" at bounding box center [1472, 173] width 41 height 7
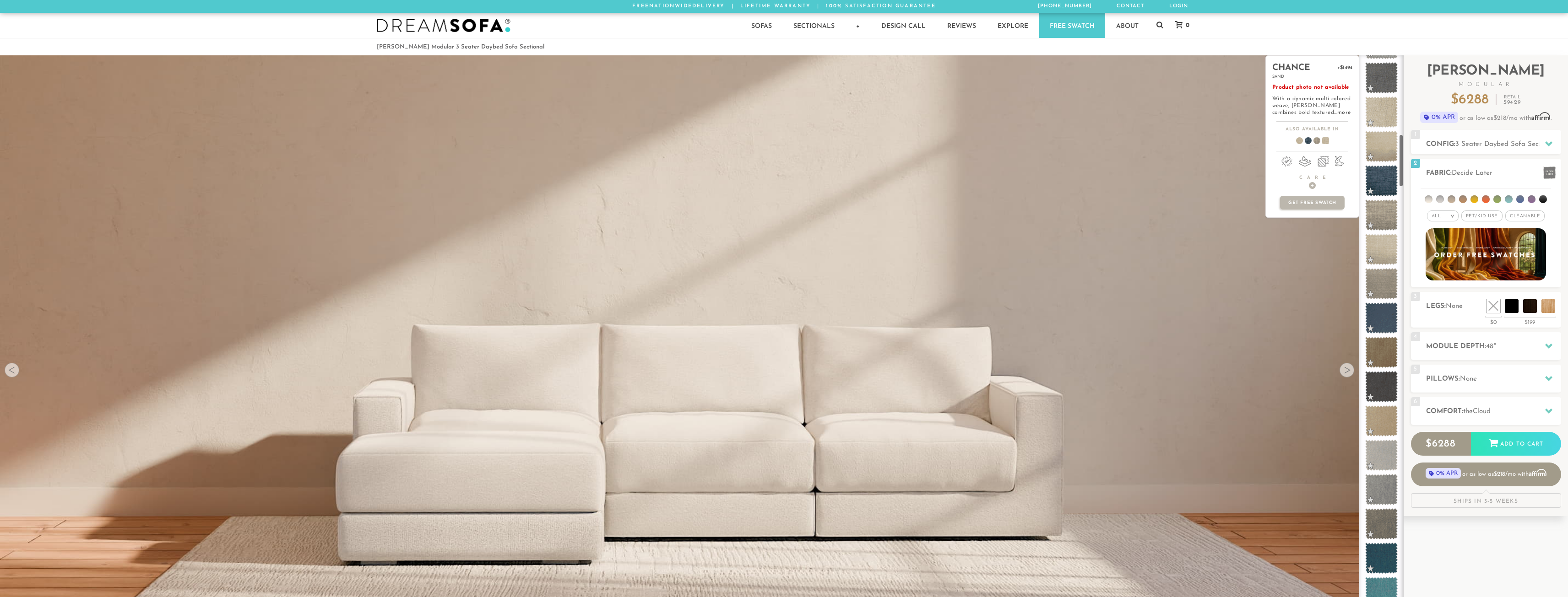
scroll to position [945, 0]
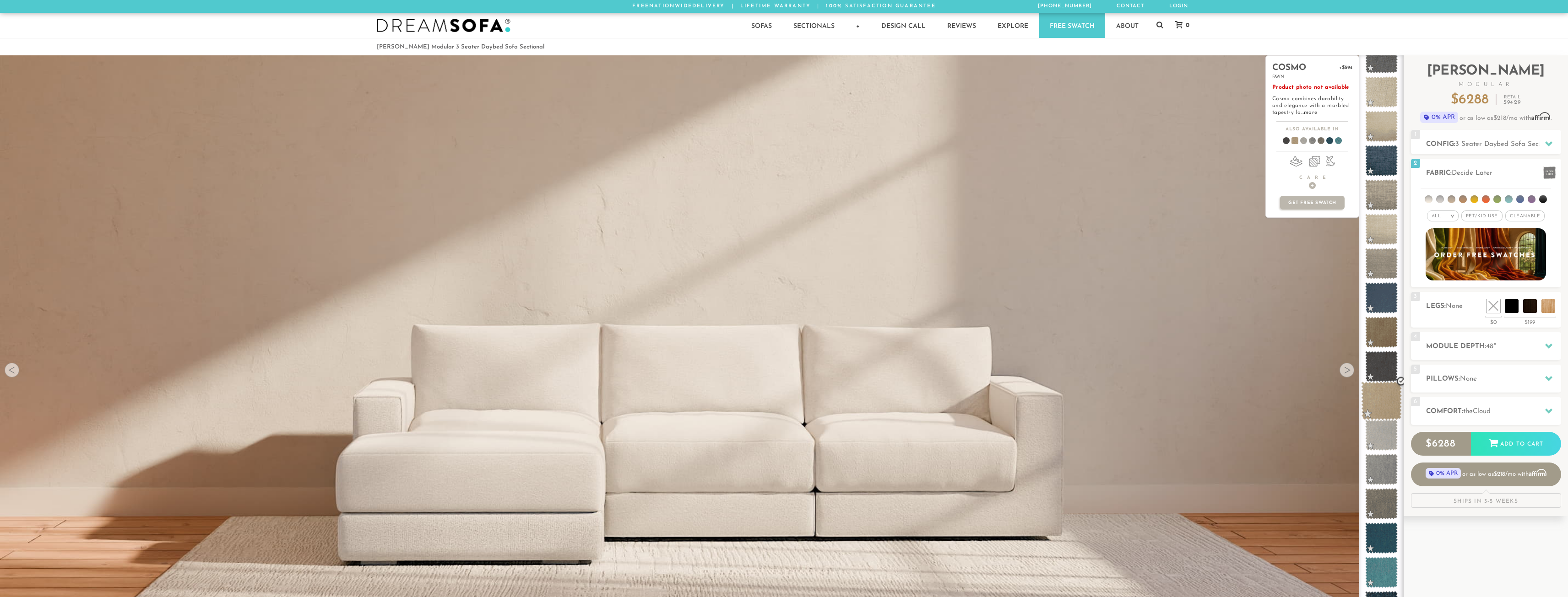
click at [1384, 398] on span at bounding box center [1381, 401] width 41 height 39
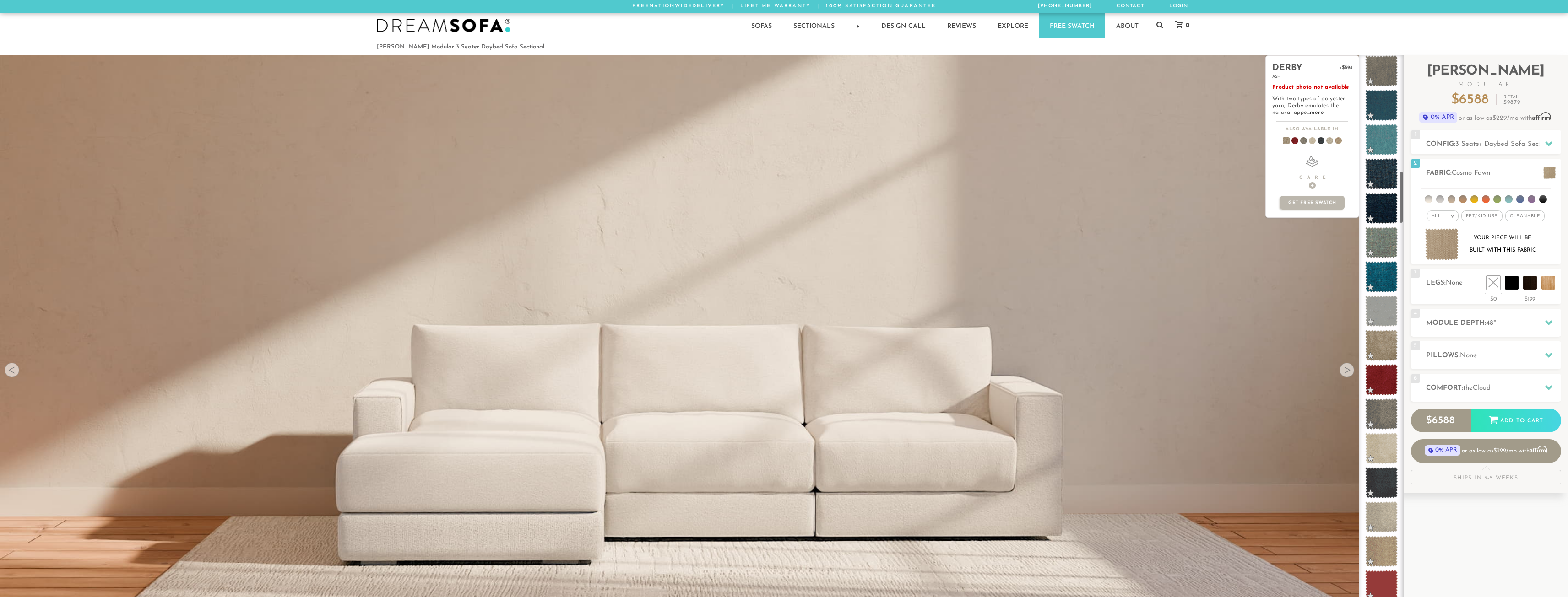
scroll to position [1378, 0]
click at [1383, 356] on span at bounding box center [1381, 345] width 32 height 31
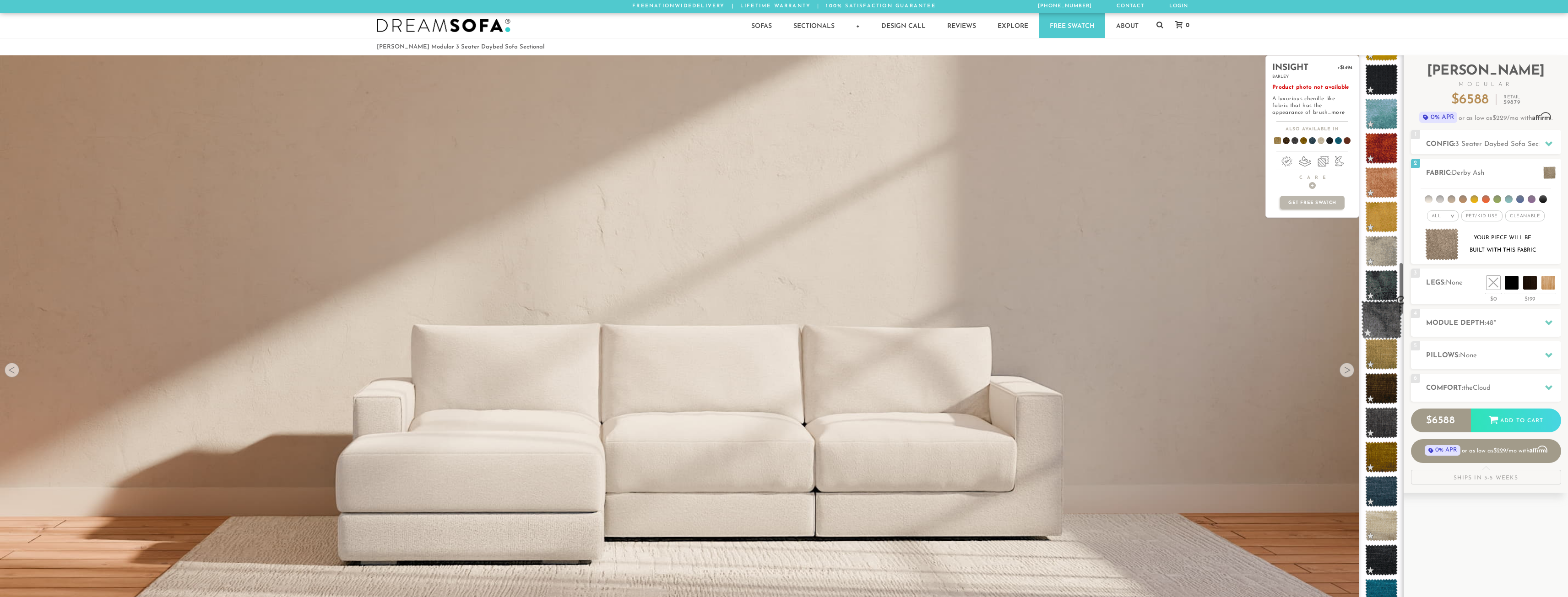
scroll to position [2467, 0]
click at [1374, 388] on span at bounding box center [1381, 389] width 41 height 39
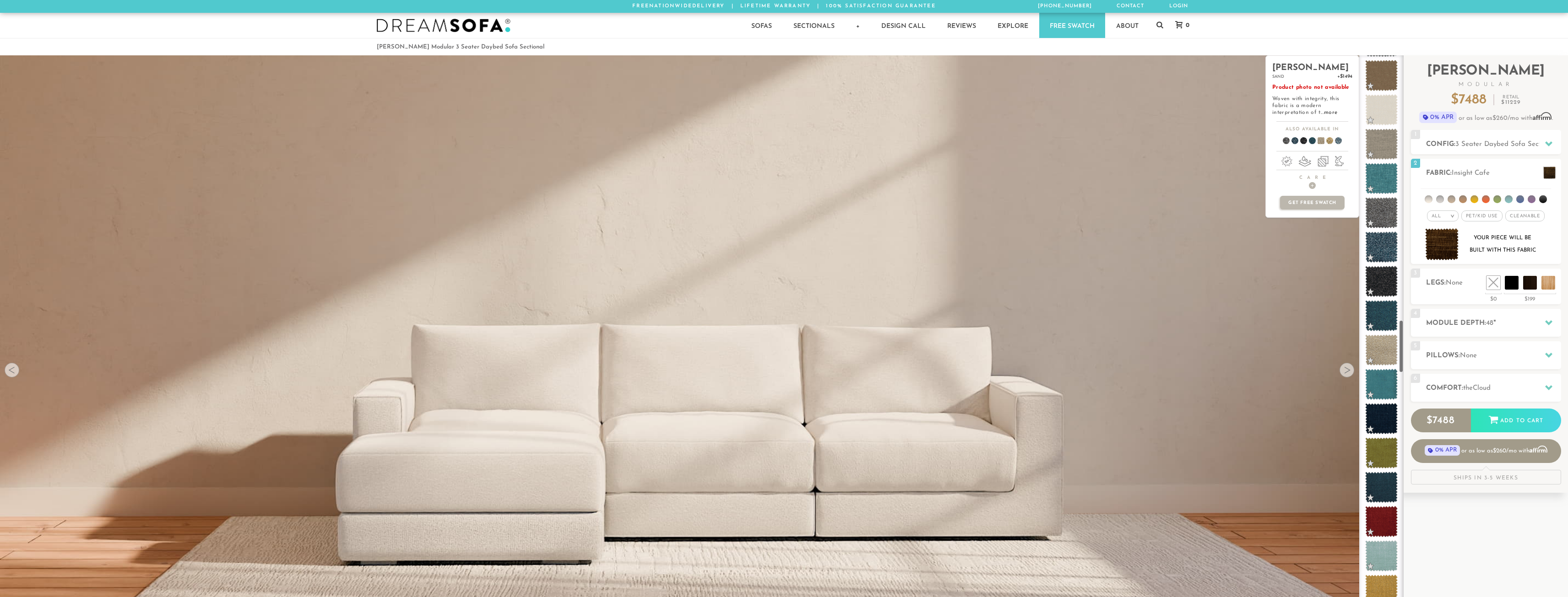
scroll to position [3165, 0]
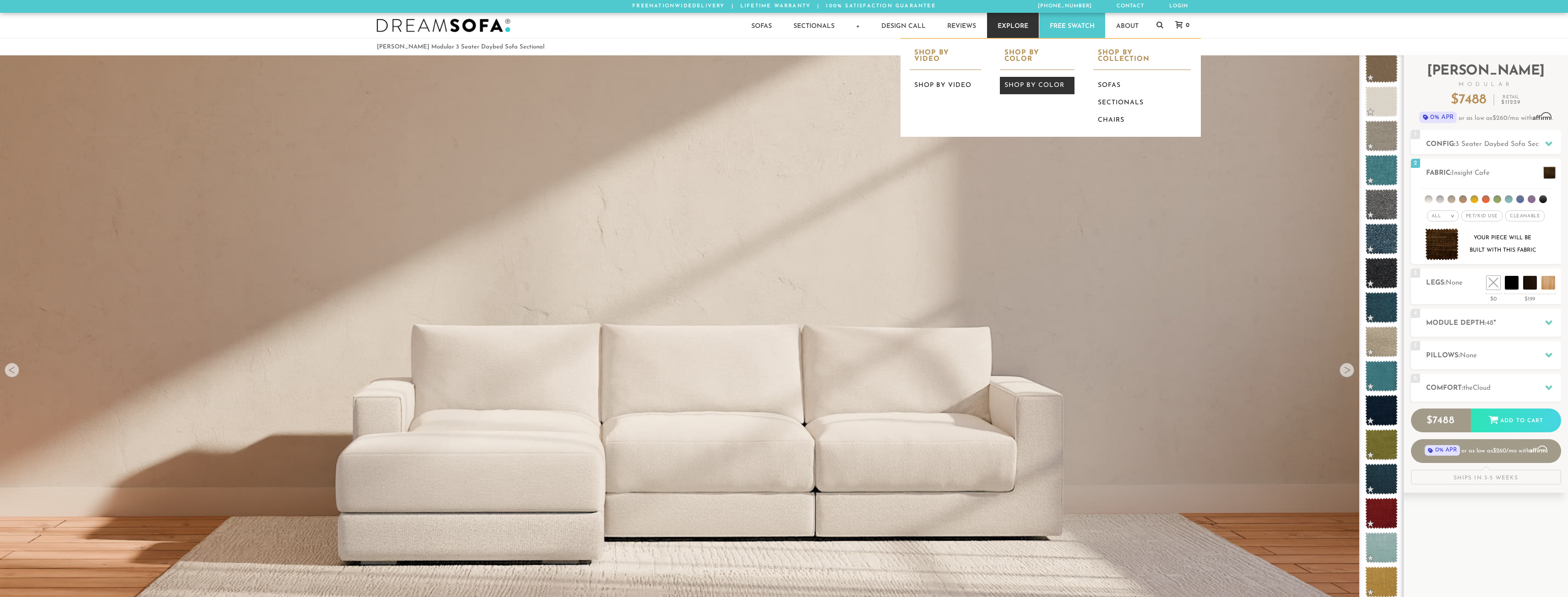
click at [1025, 77] on link "Shop by Color" at bounding box center [1036, 86] width 74 height 17
